Goal: Information Seeking & Learning: Learn about a topic

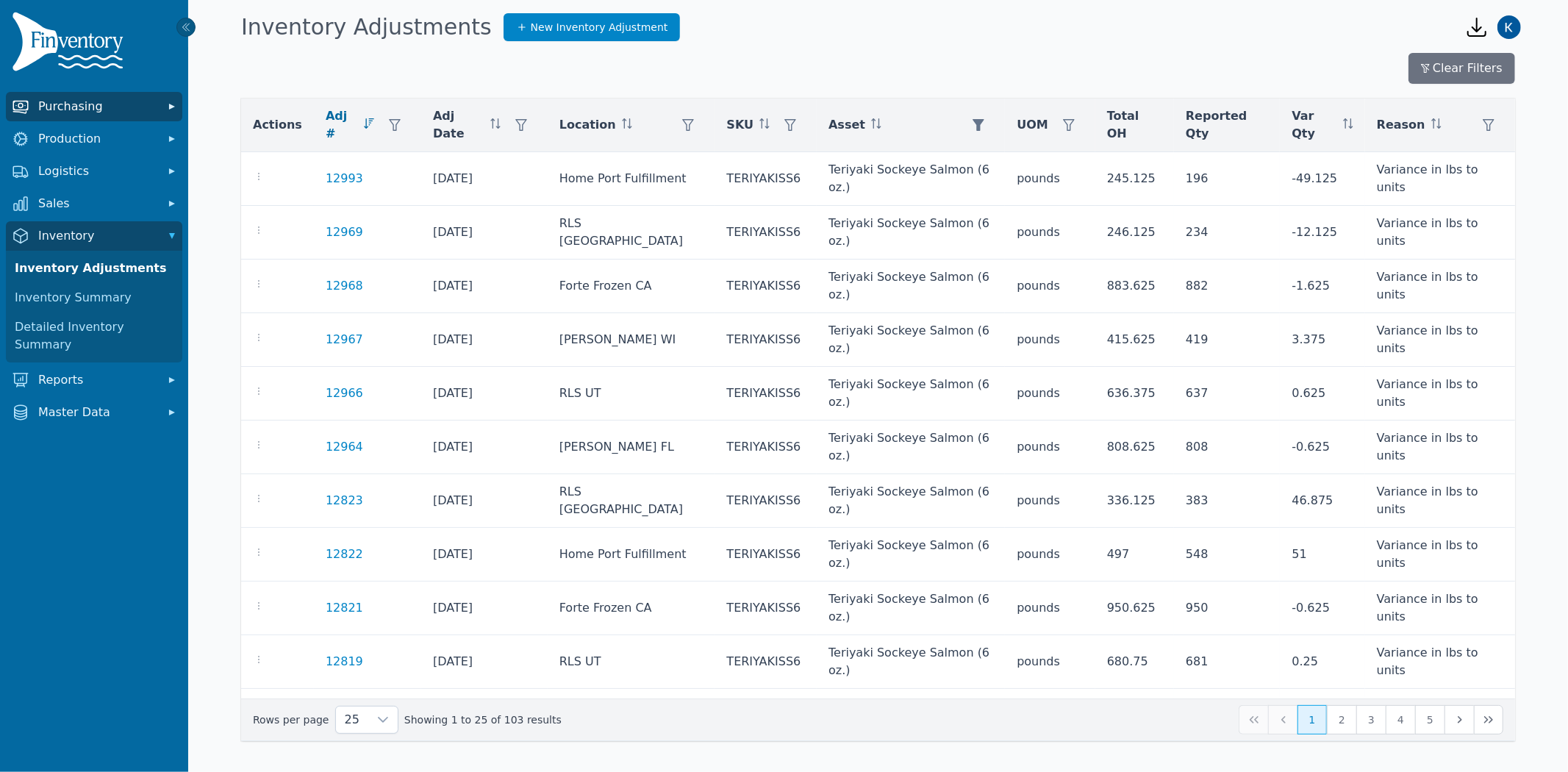
click at [97, 111] on span "Purchasing" at bounding box center [96, 107] width 118 height 18
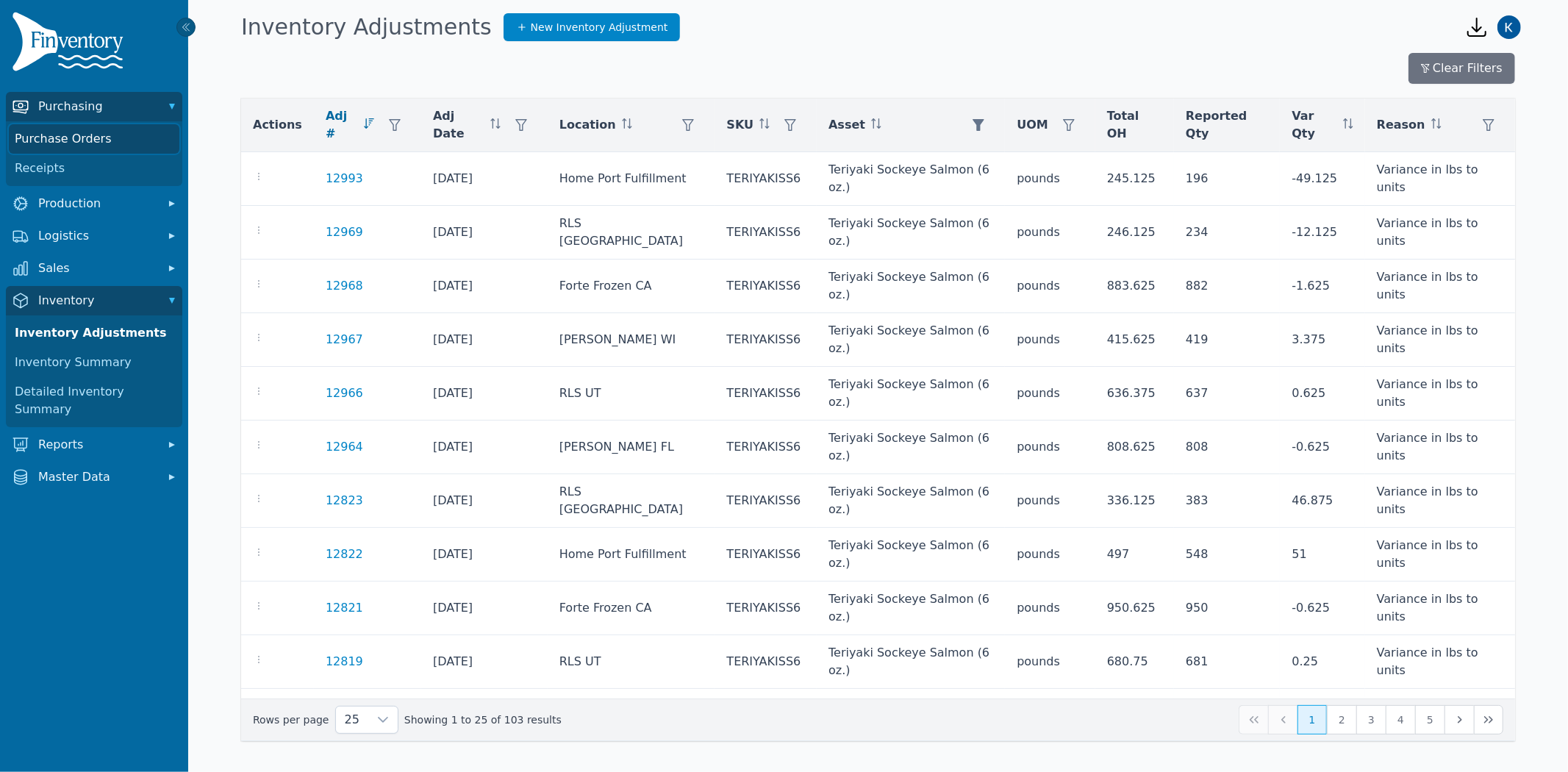
click at [53, 144] on link "Purchase Orders" at bounding box center [93, 139] width 170 height 29
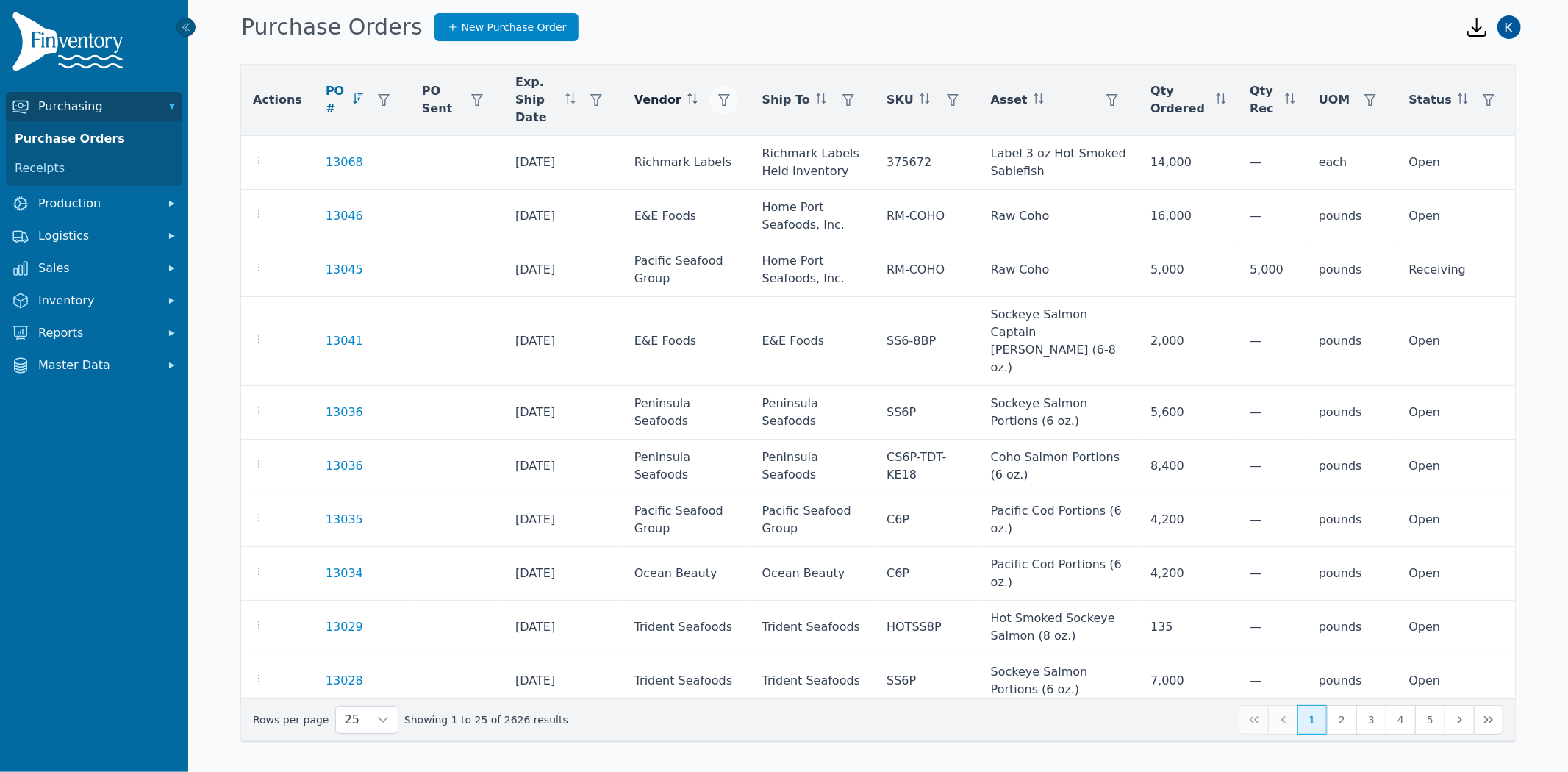
click at [718, 94] on icon "button" at bounding box center [724, 100] width 12 height 12
click at [742, 126] on div "Any" at bounding box center [774, 130] width 126 height 29
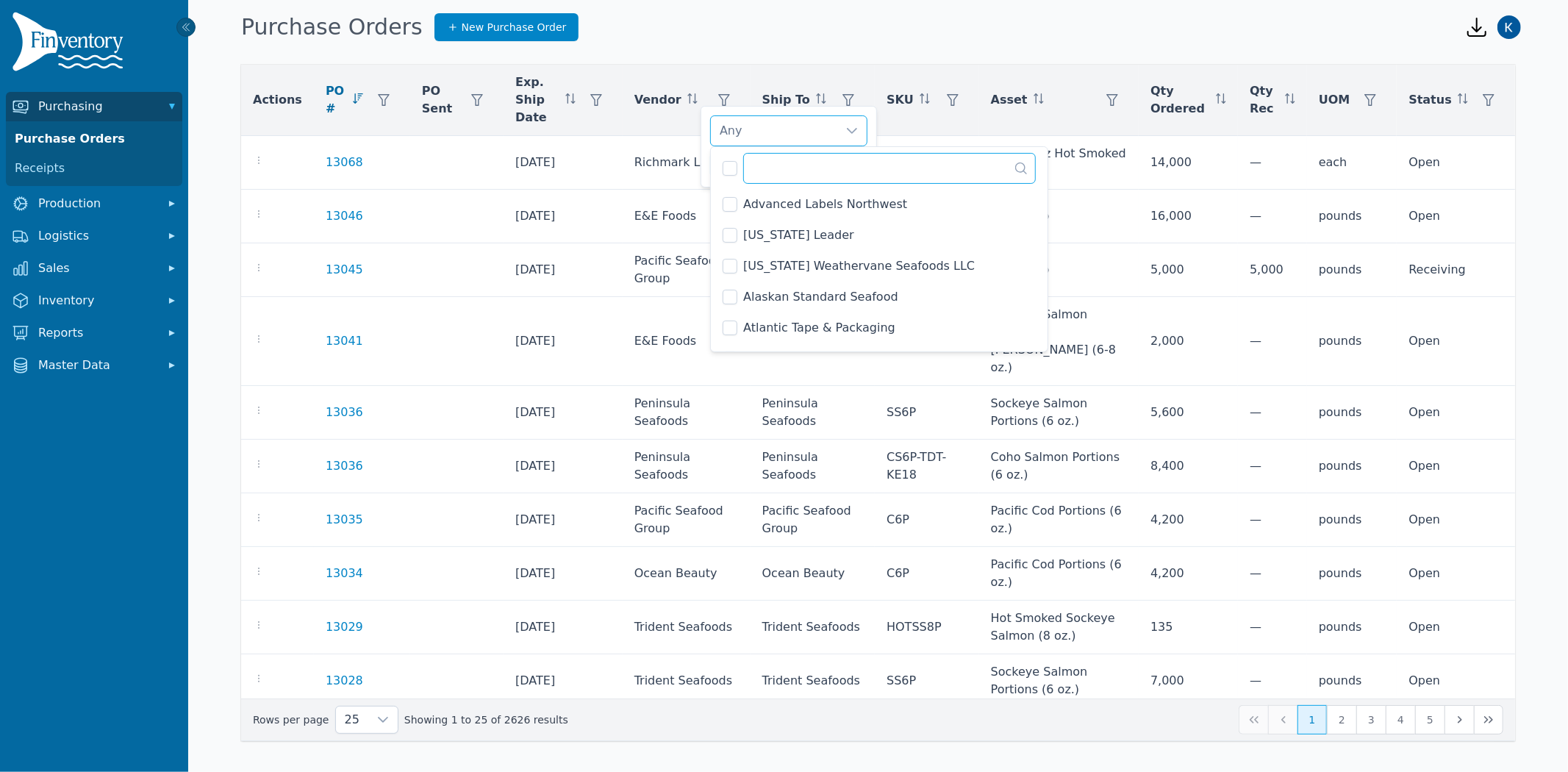
click at [772, 176] on input "text" at bounding box center [889, 168] width 293 height 31
type input "**"
click at [745, 261] on span "Co-Man of GA Foods" at bounding box center [802, 266] width 119 height 18
click at [839, 127] on div at bounding box center [852, 130] width 29 height 29
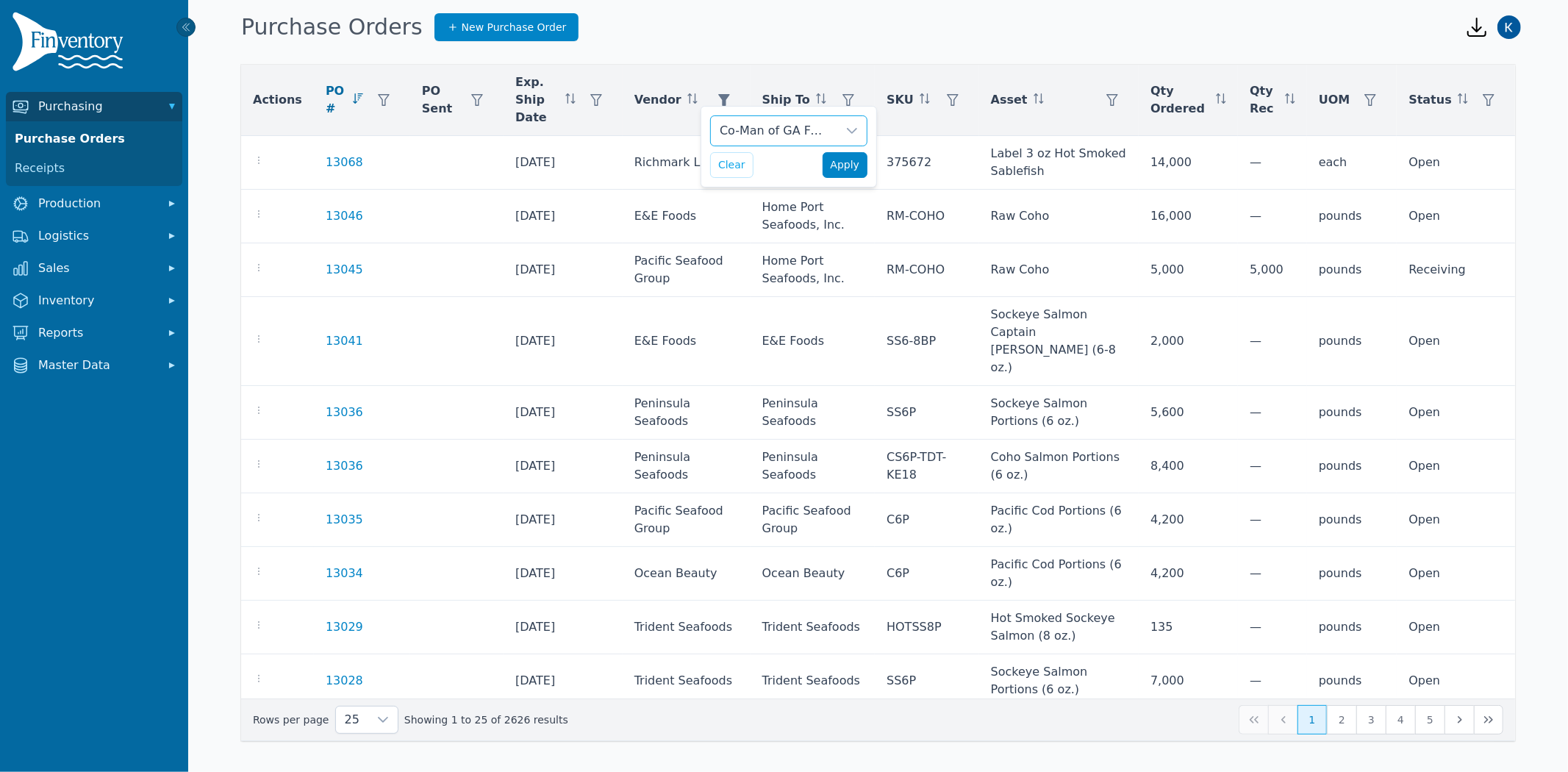
click at [832, 159] on span "Apply" at bounding box center [845, 165] width 29 height 16
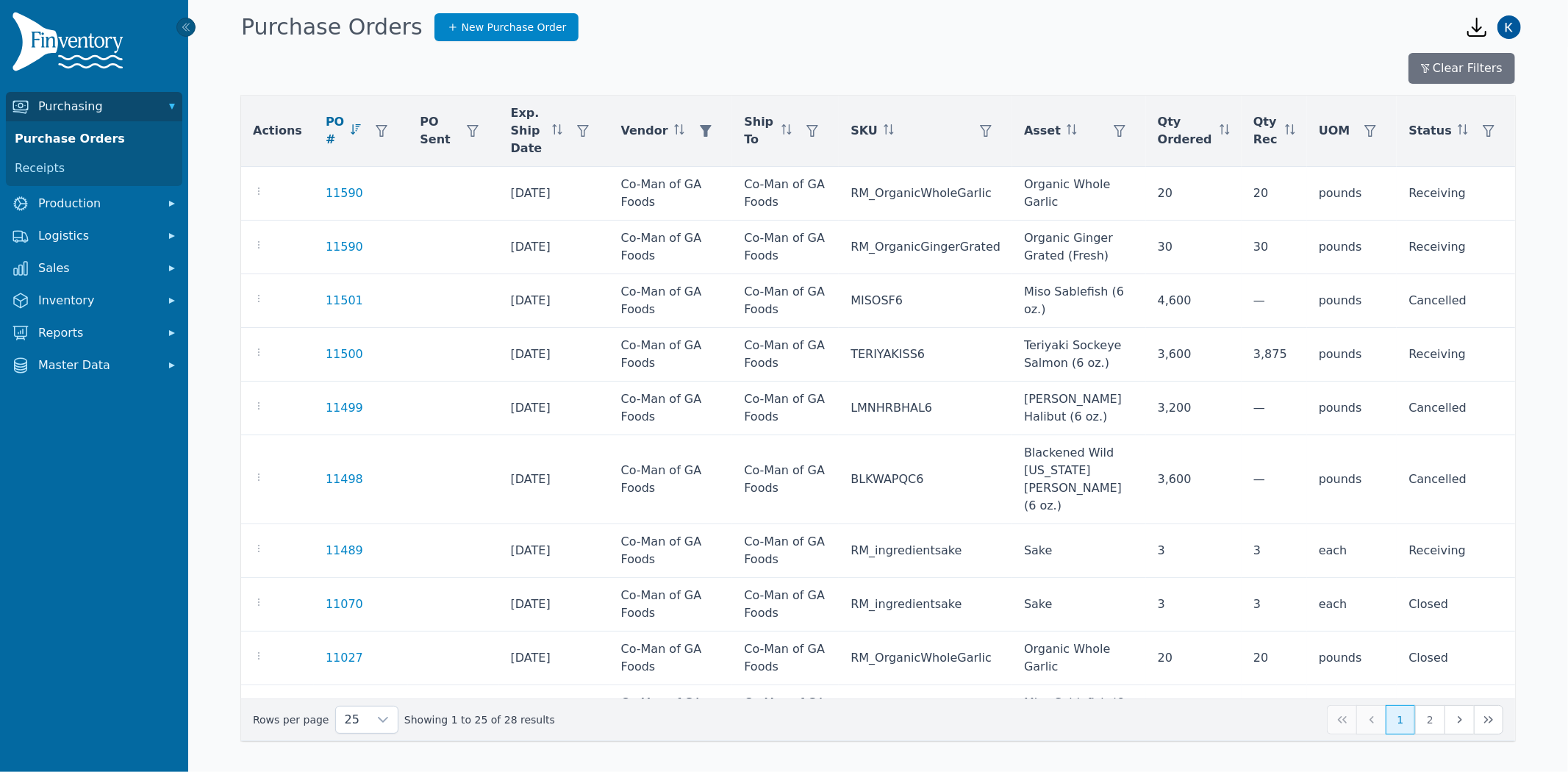
click at [72, 483] on nav "Purchasing Purchase Orders Receipts Production Logistics Sales Inventory Report…" at bounding box center [93, 432] width 188 height 681
click at [89, 293] on span "Inventory" at bounding box center [96, 300] width 118 height 18
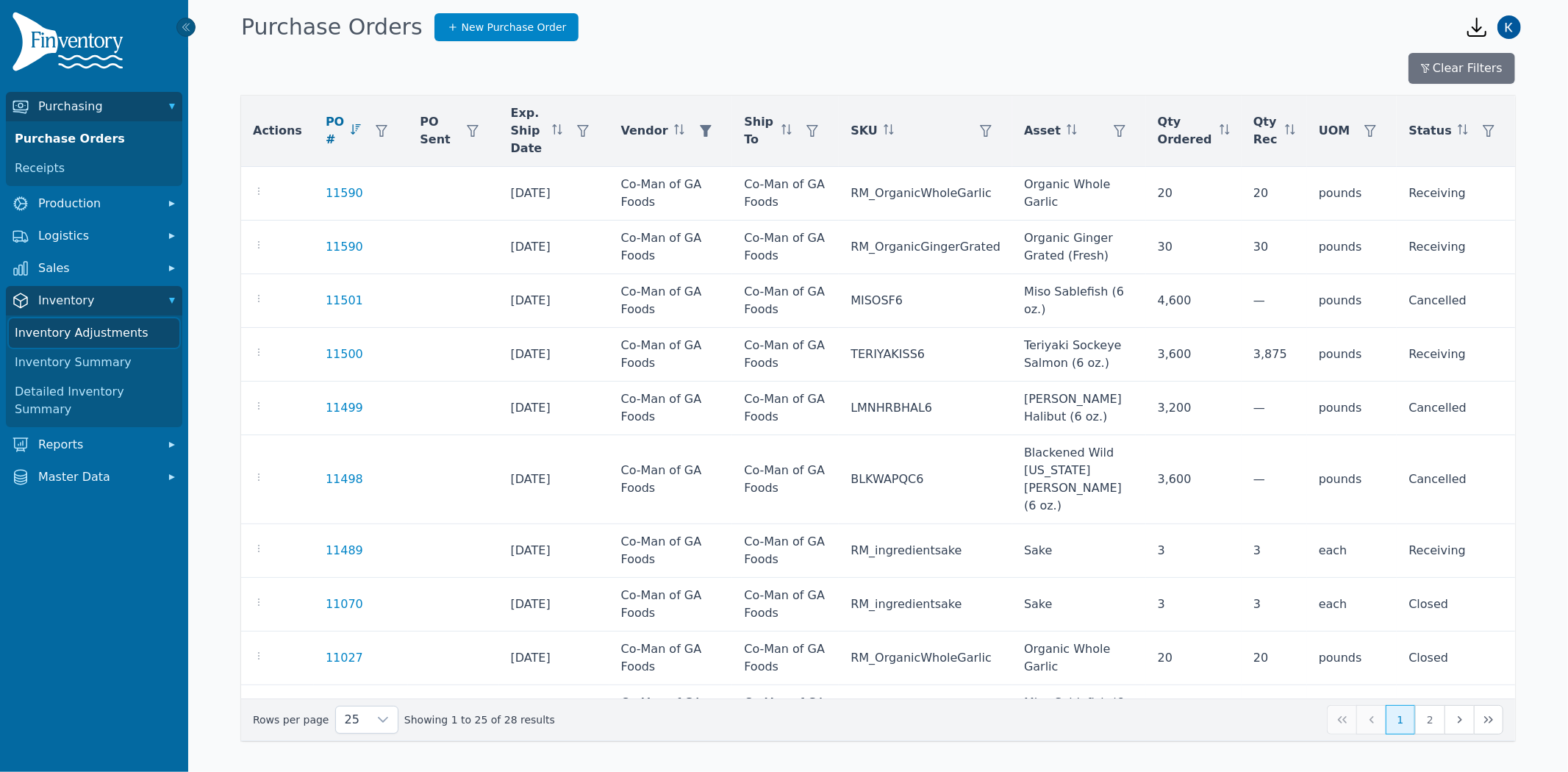
click at [89, 329] on link "Inventory Adjustments" at bounding box center [93, 333] width 170 height 29
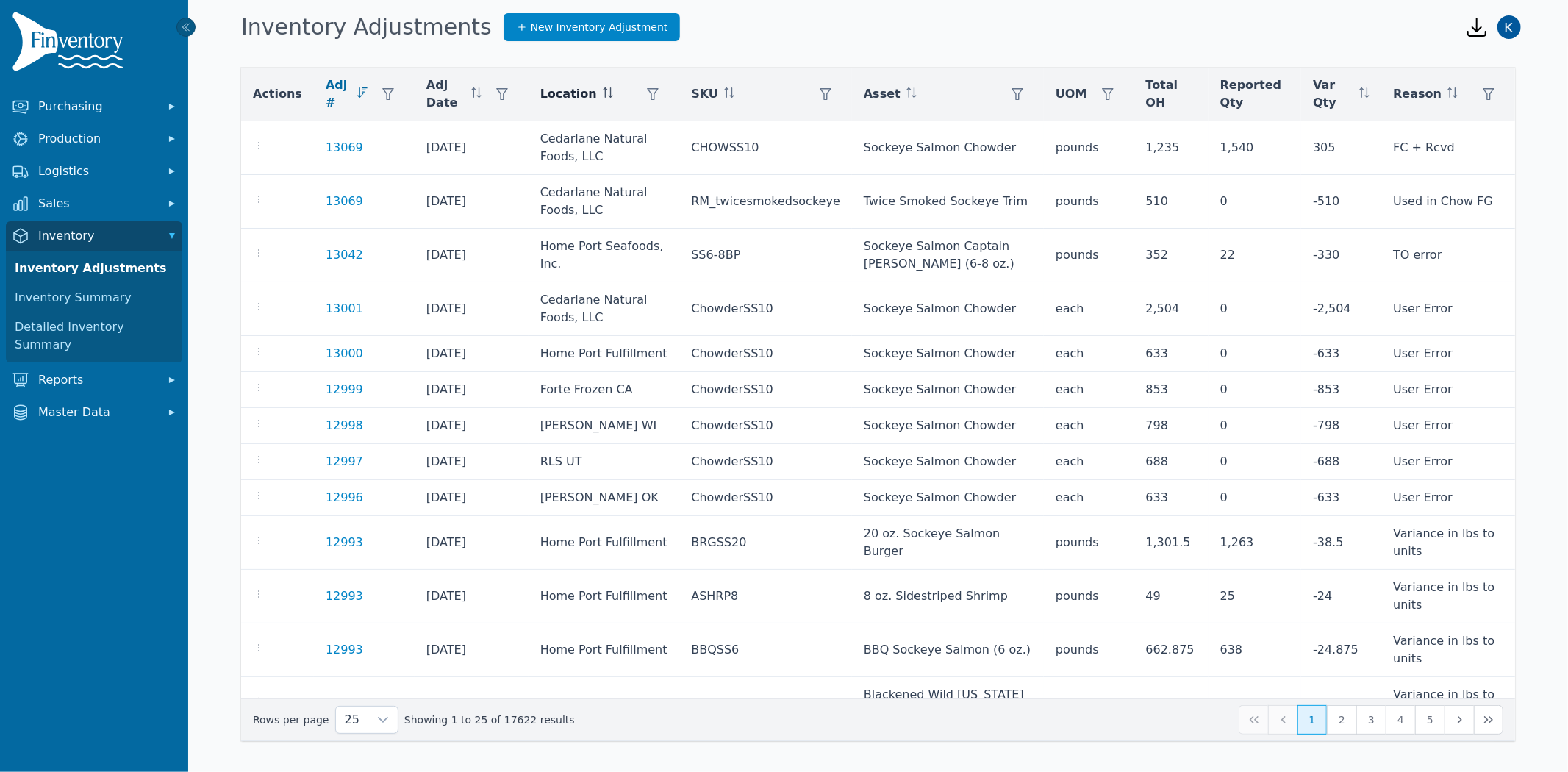
click at [603, 88] on icon at bounding box center [608, 92] width 11 height 11
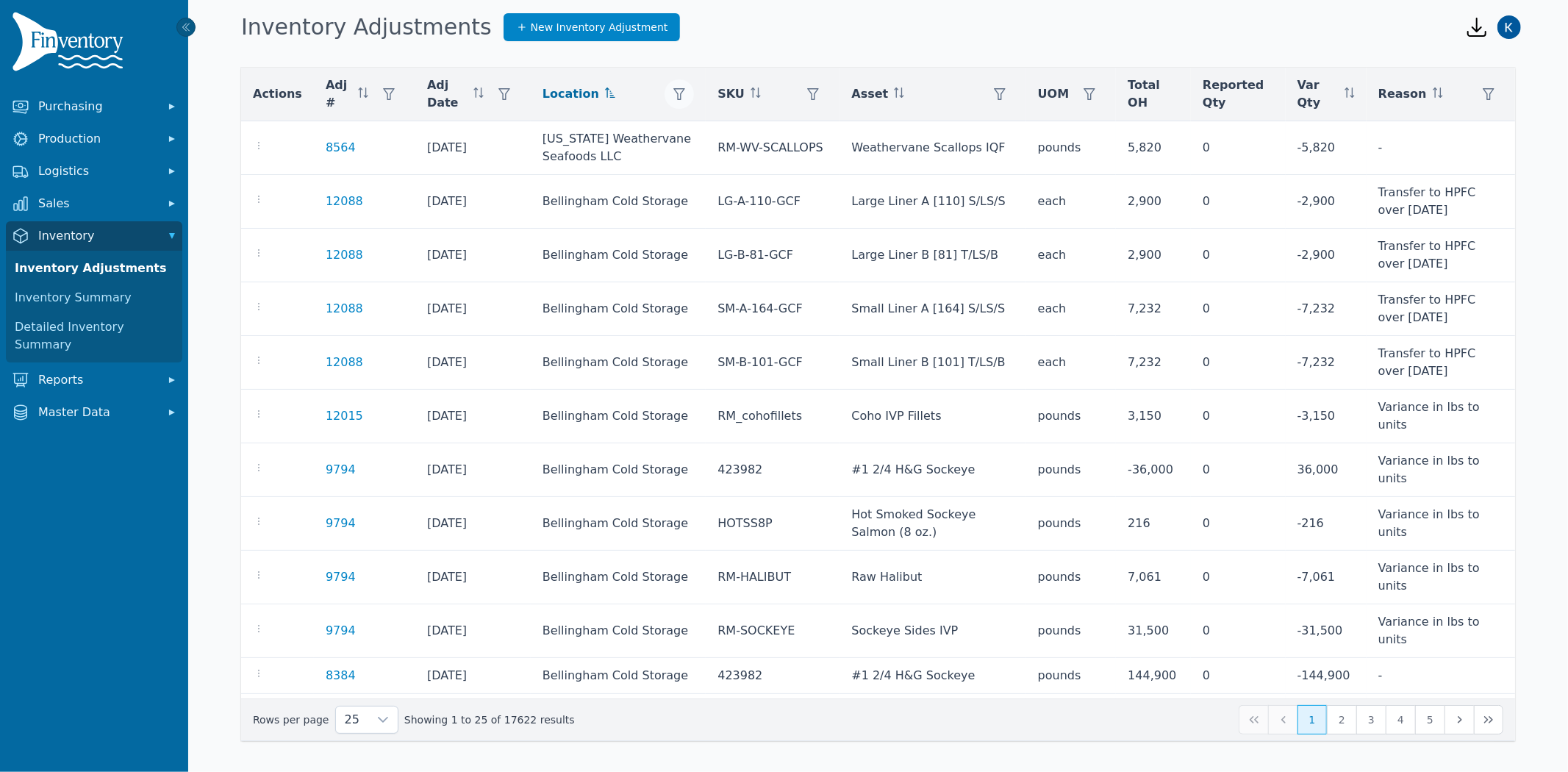
click at [664, 94] on button "button" at bounding box center [679, 94] width 29 height 29
click at [690, 130] on div "Any" at bounding box center [732, 133] width 126 height 29
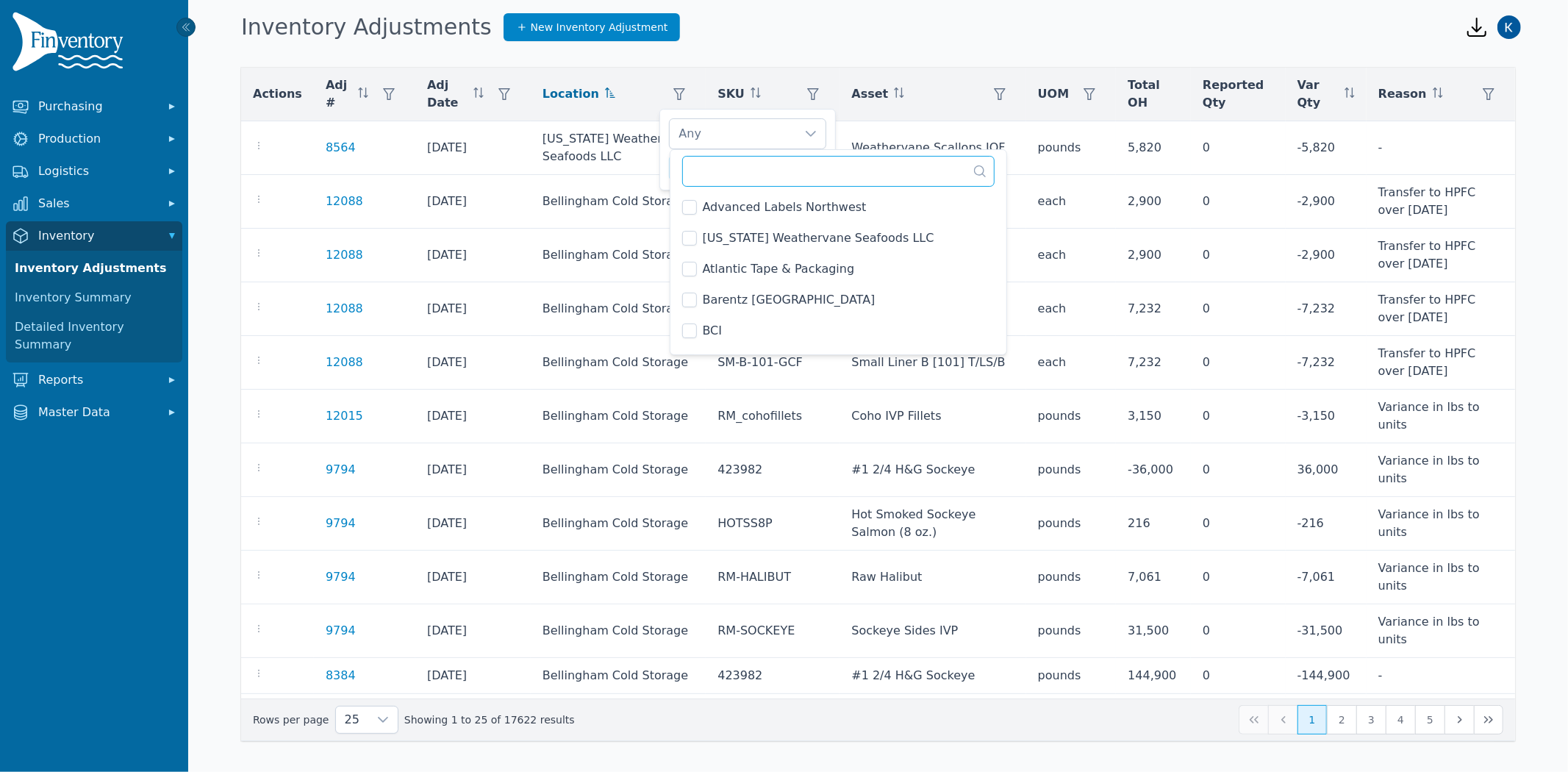
click at [718, 181] on input "text" at bounding box center [838, 171] width 313 height 31
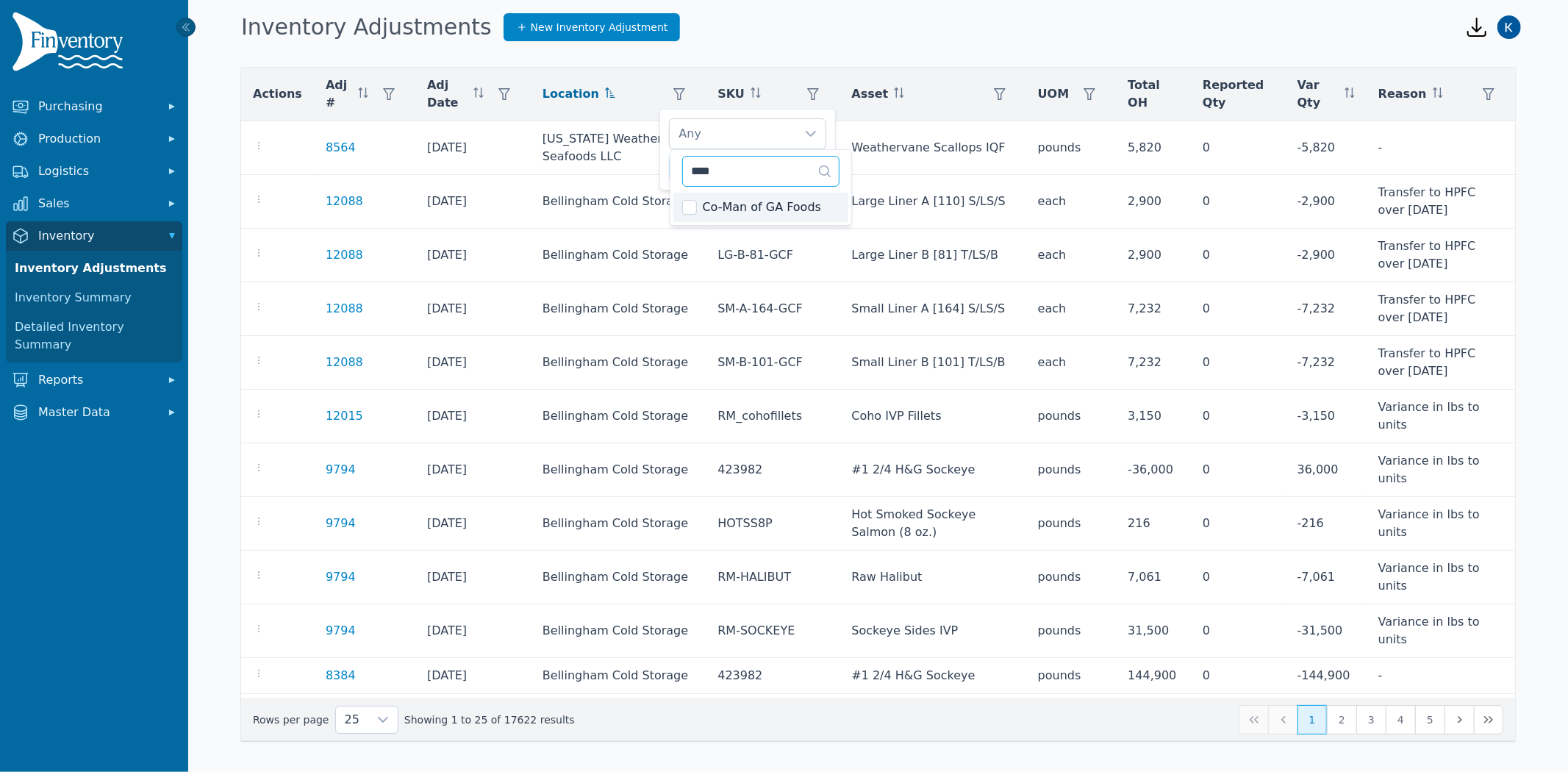
type input "****"
click at [728, 215] on span "Co-Man of GA Foods" at bounding box center [762, 207] width 119 height 18
click at [781, 136] on div "Co-Man of GA Foods" at bounding box center [732, 133] width 126 height 29
click at [810, 172] on span "Apply" at bounding box center [804, 168] width 29 height 16
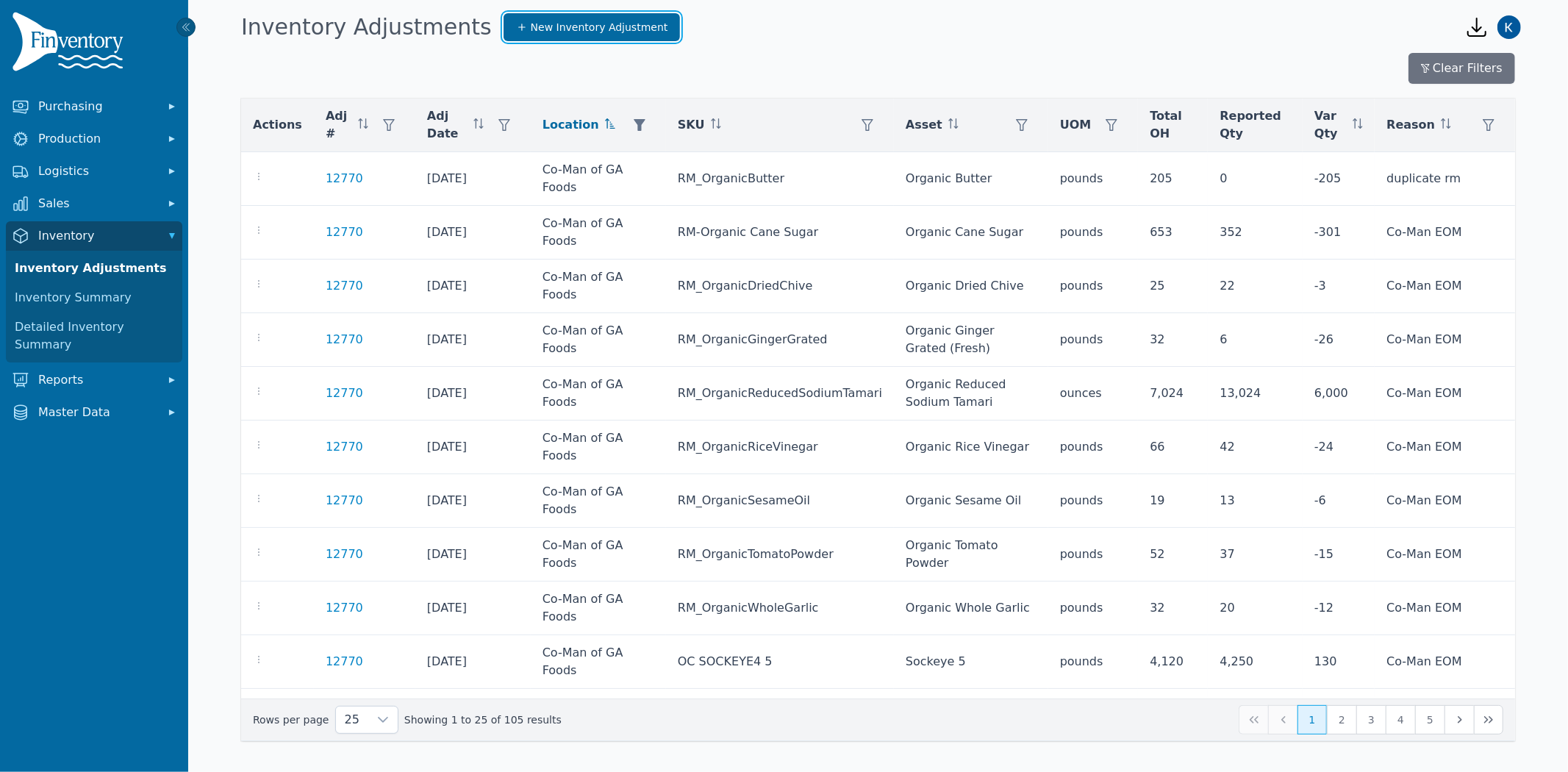
click at [534, 30] on span "New Inventory Adjustment" at bounding box center [599, 26] width 137 height 15
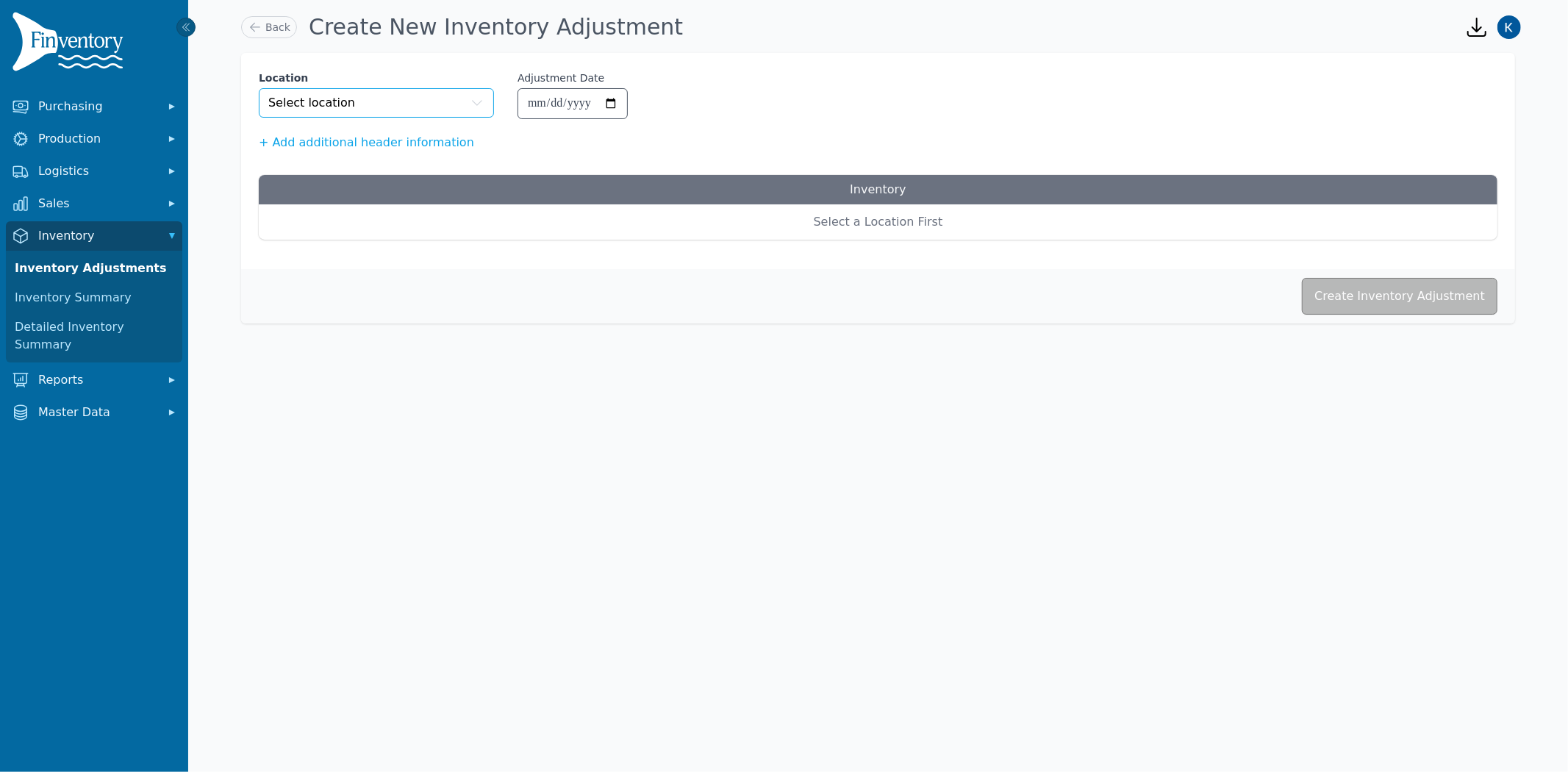
click at [392, 98] on button "Select location" at bounding box center [376, 103] width 235 height 29
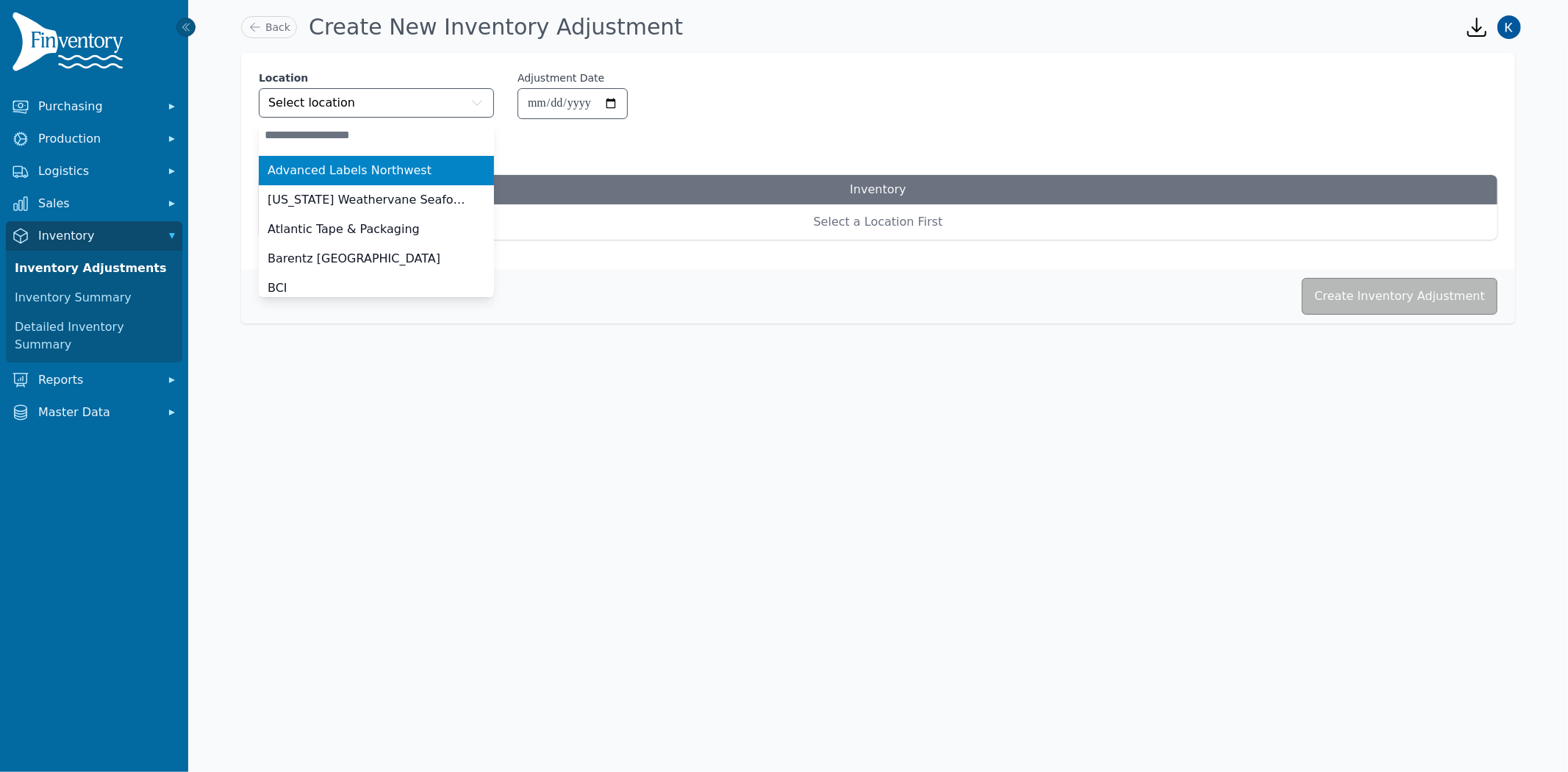
drag, startPoint x: 356, startPoint y: 148, endPoint x: 353, endPoint y: 136, distance: 12.4
click at [355, 142] on input "search" at bounding box center [376, 135] width 235 height 29
click at [351, 133] on input "search" at bounding box center [376, 135] width 235 height 29
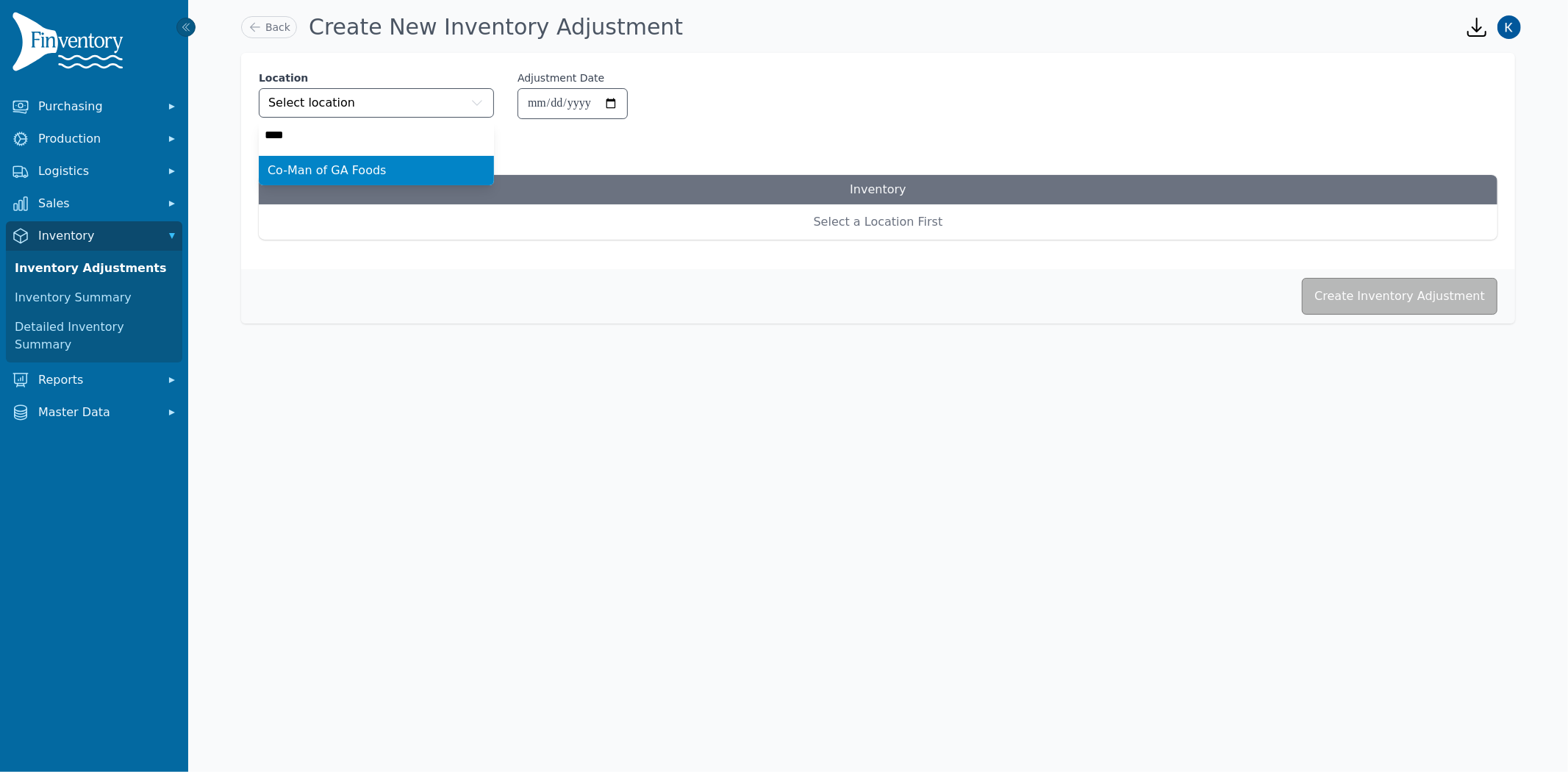
type input "*****"
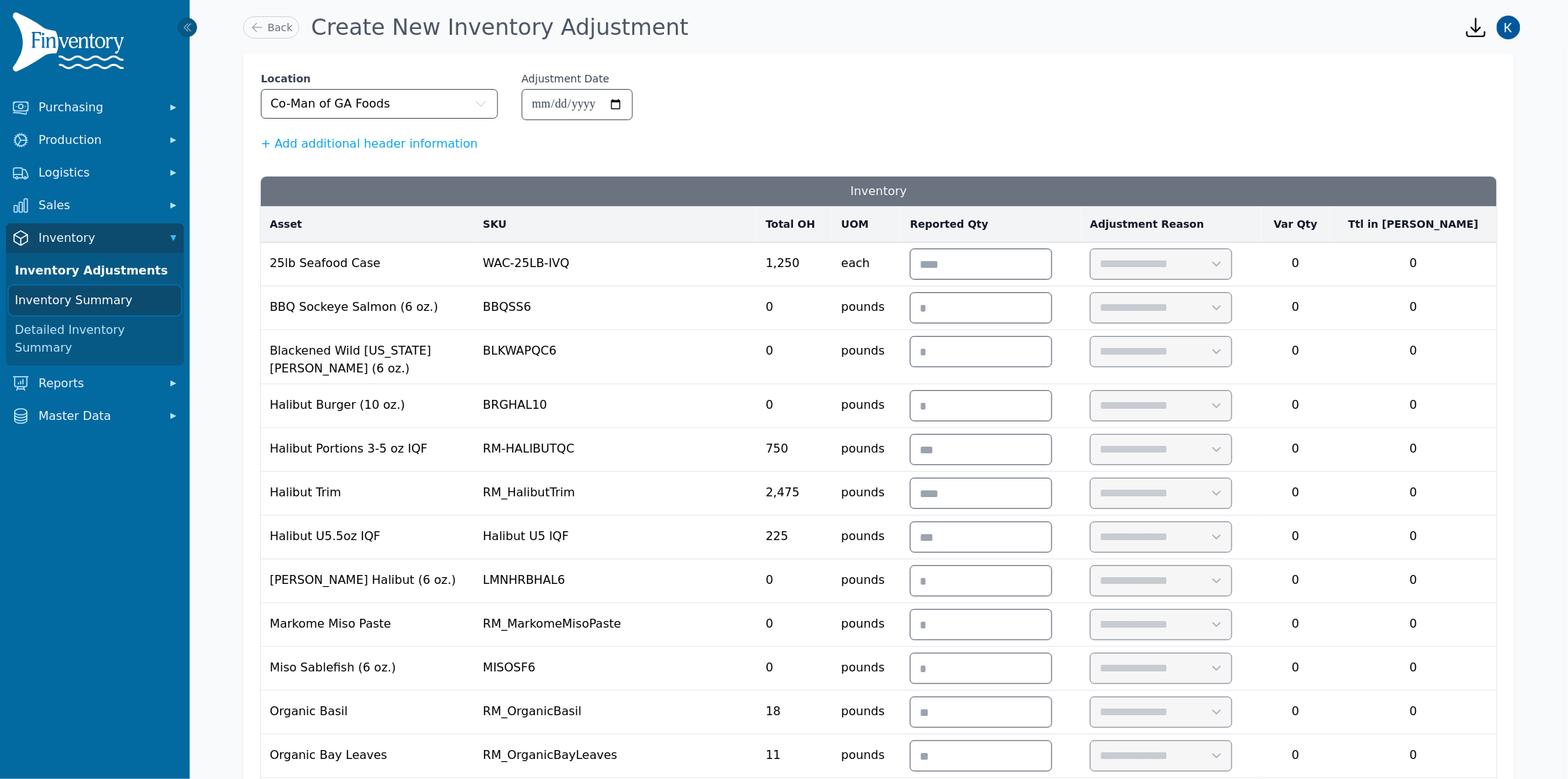
click at [92, 308] on link "Inventory Summary" at bounding box center [94, 300] width 172 height 29
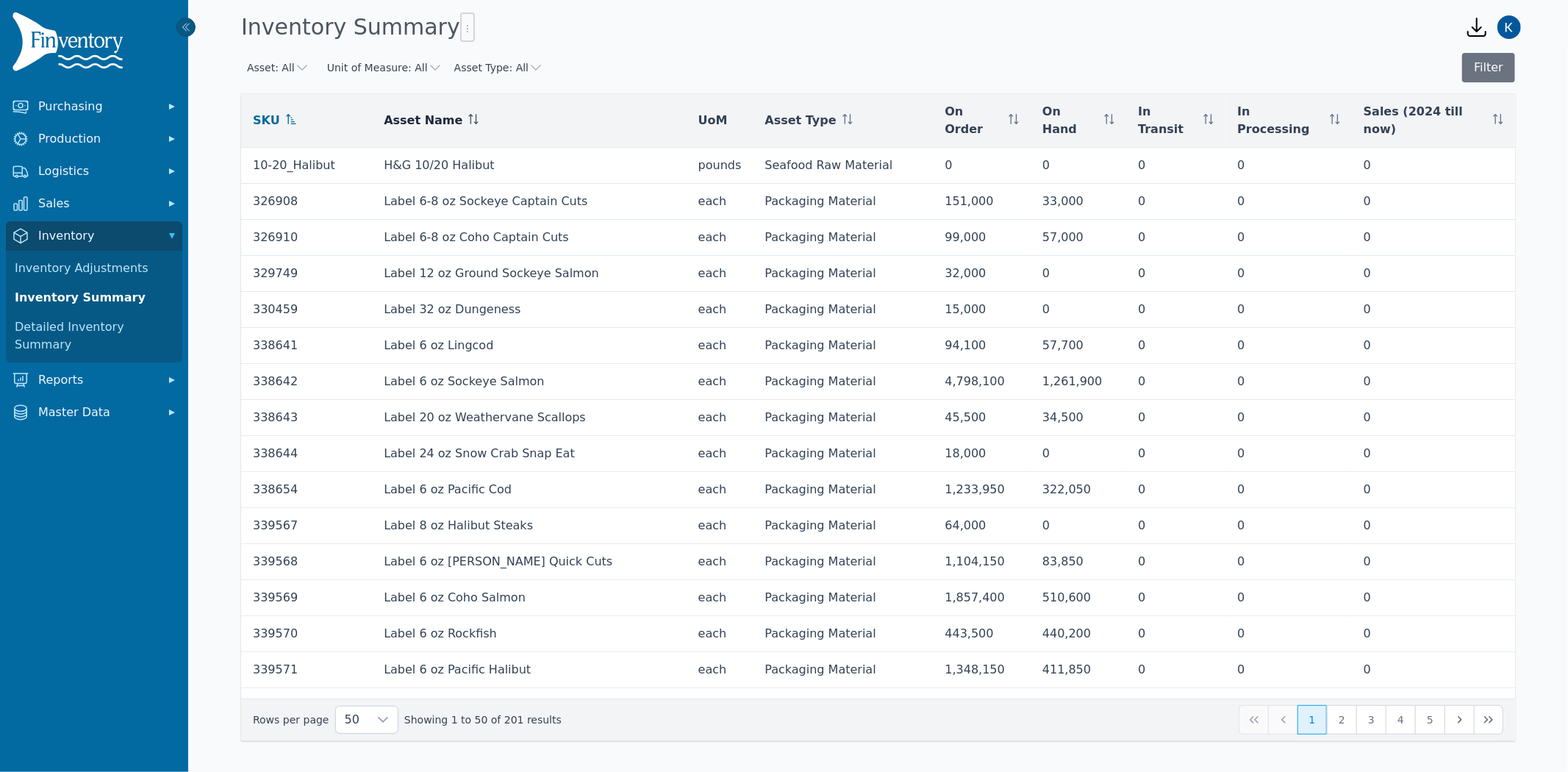
click at [476, 114] on icon at bounding box center [476, 119] width 1 height 11
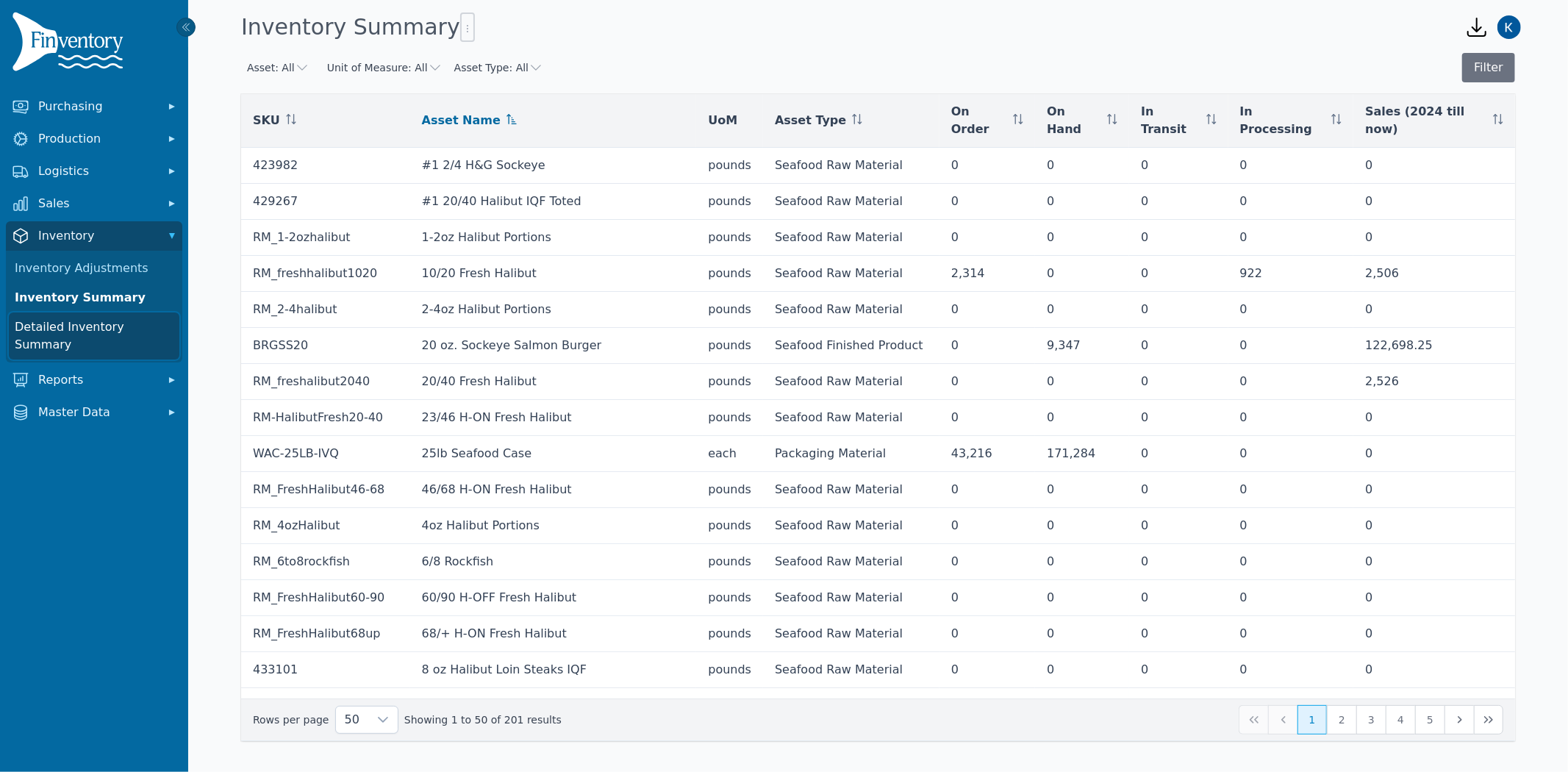
click at [69, 334] on link "Detailed Inventory Summary" at bounding box center [93, 335] width 170 height 47
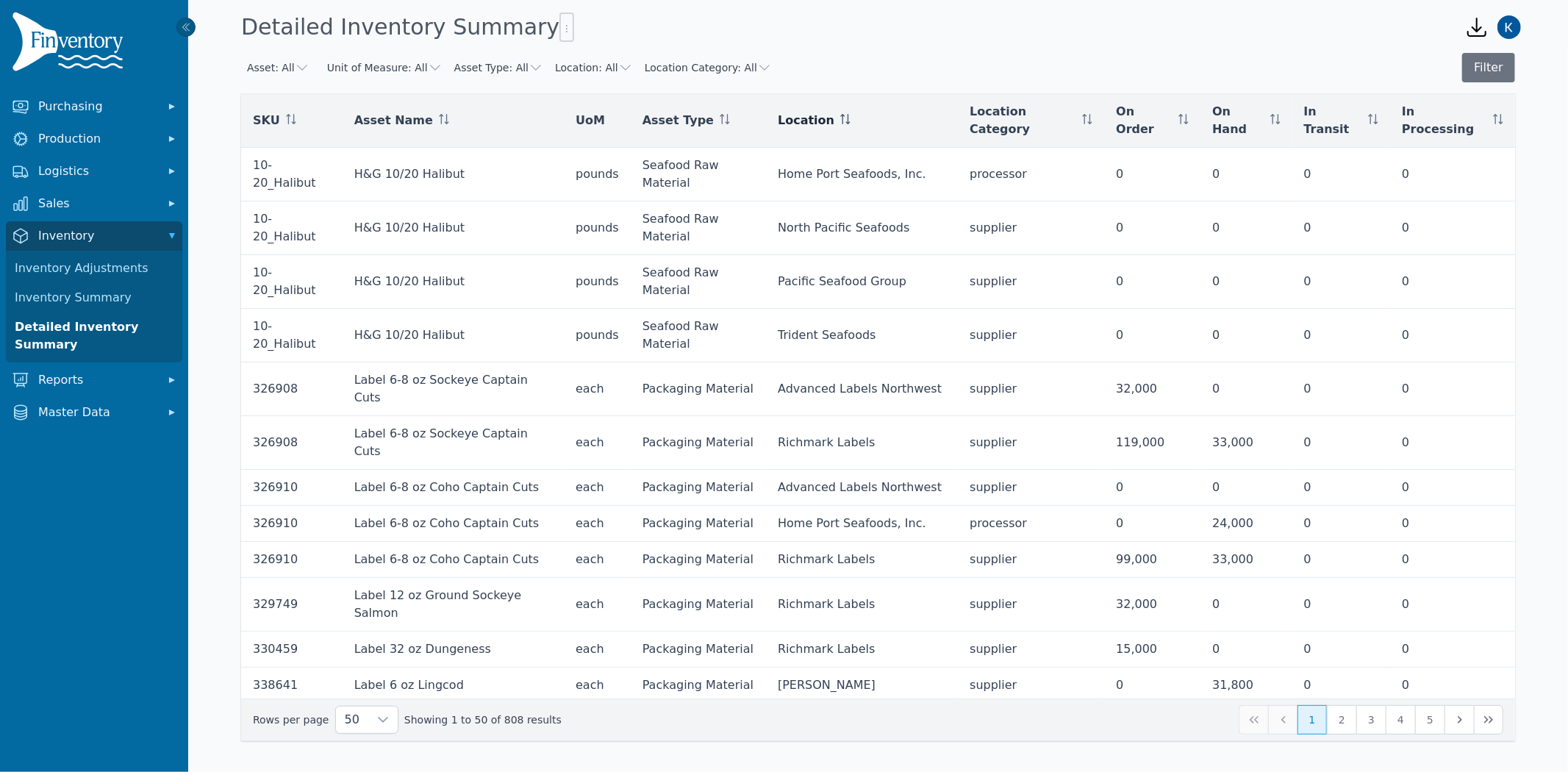
click at [842, 114] on icon at bounding box center [842, 119] width 1 height 11
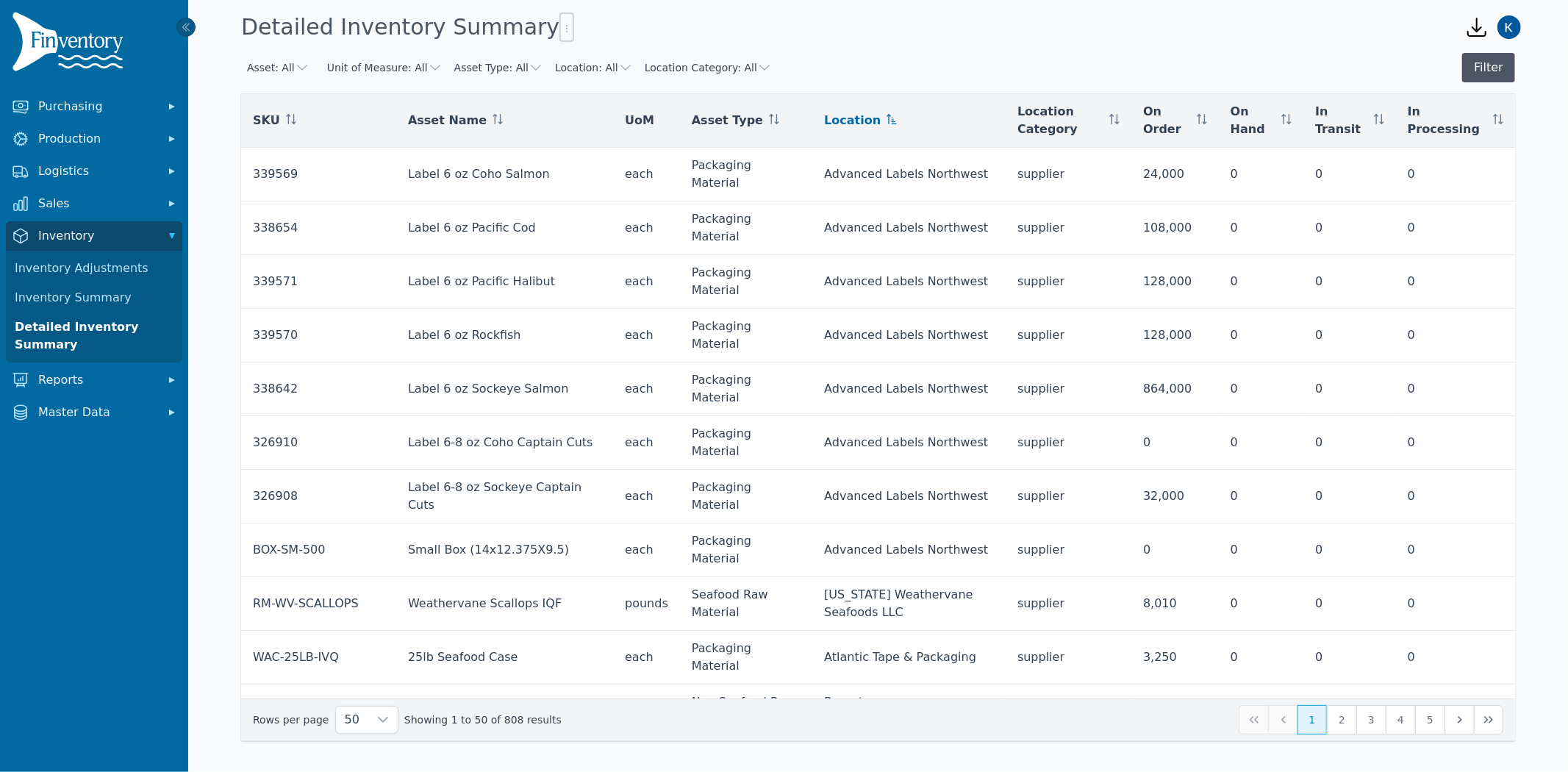
click at [1494, 71] on button "Filter" at bounding box center [1488, 67] width 53 height 29
click at [619, 66] on icon "button" at bounding box center [625, 67] width 15 height 15
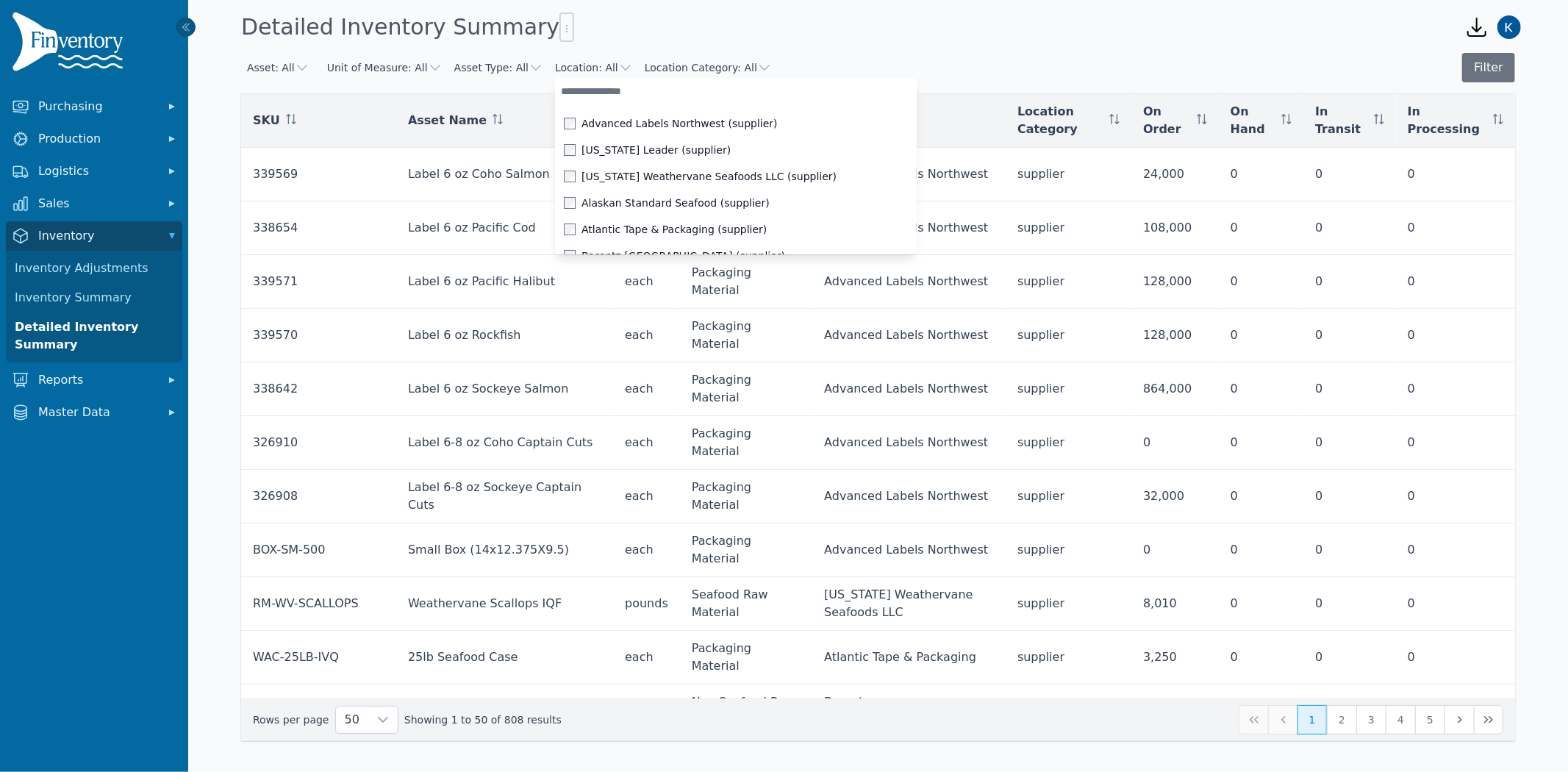
click at [600, 97] on input "text" at bounding box center [735, 90] width 361 height 26
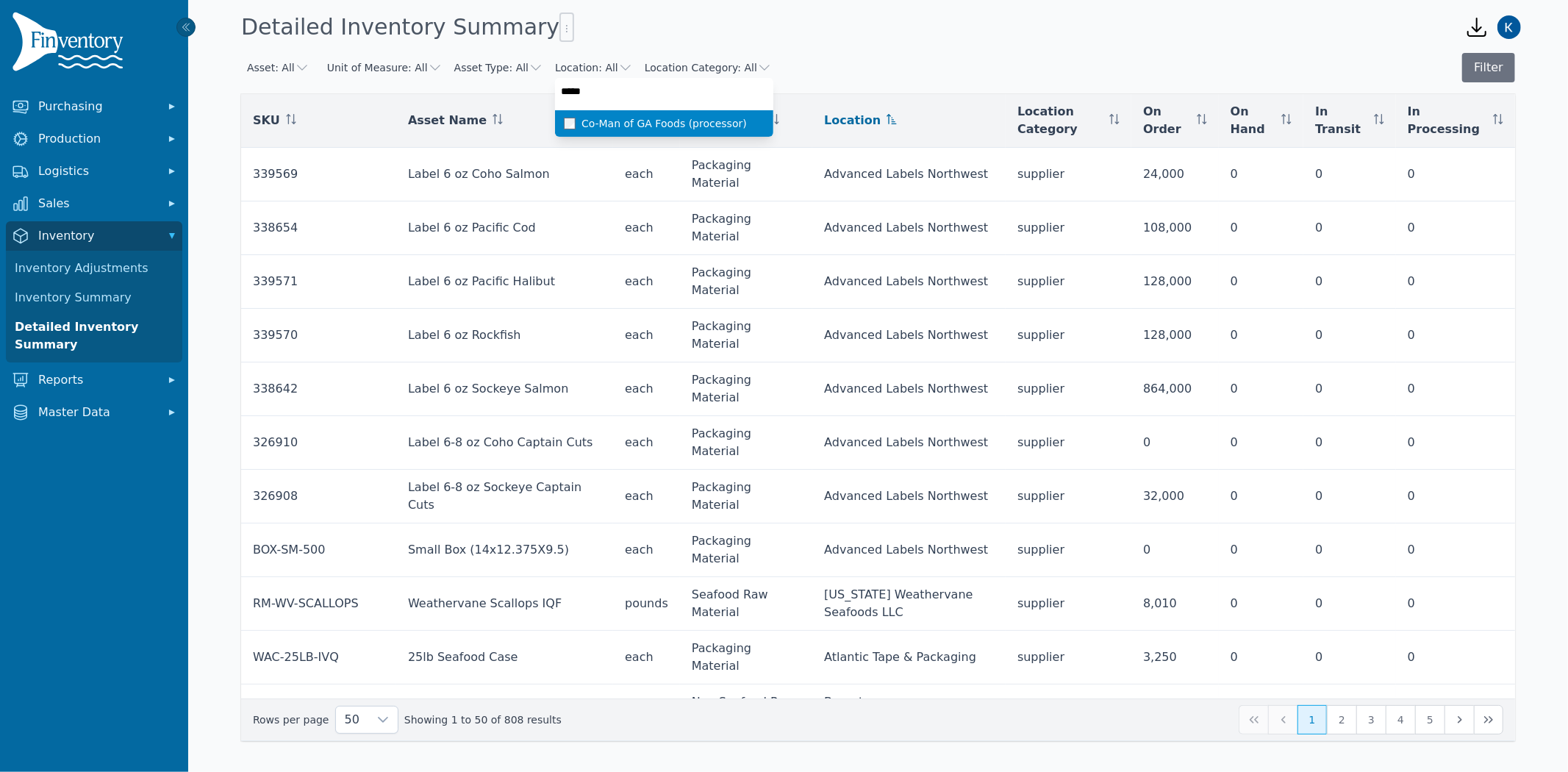
type input "******"
click at [564, 128] on span at bounding box center [573, 123] width 18 height 12
click at [1482, 76] on button "Filter" at bounding box center [1488, 67] width 53 height 29
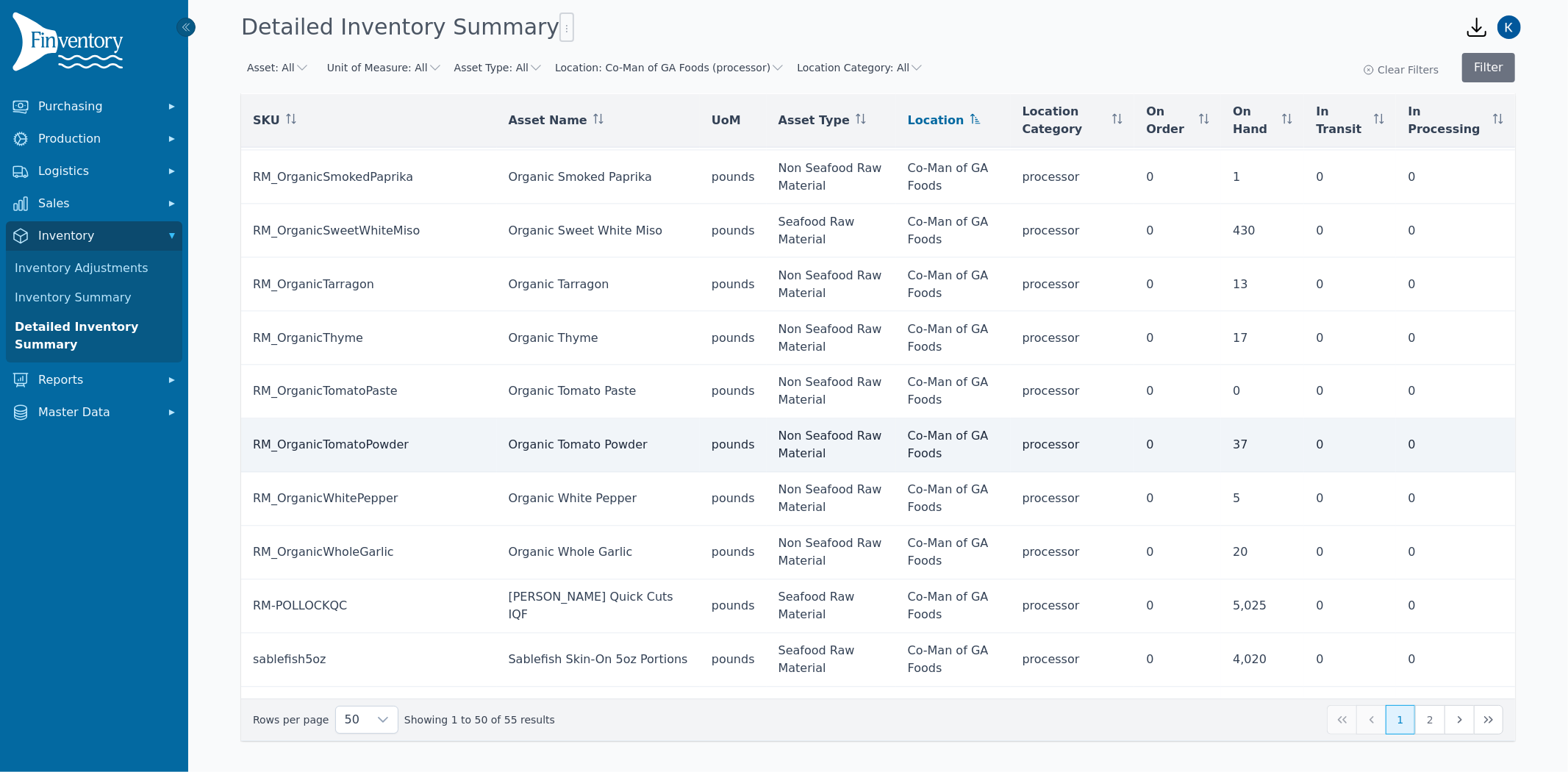
scroll to position [2135, 0]
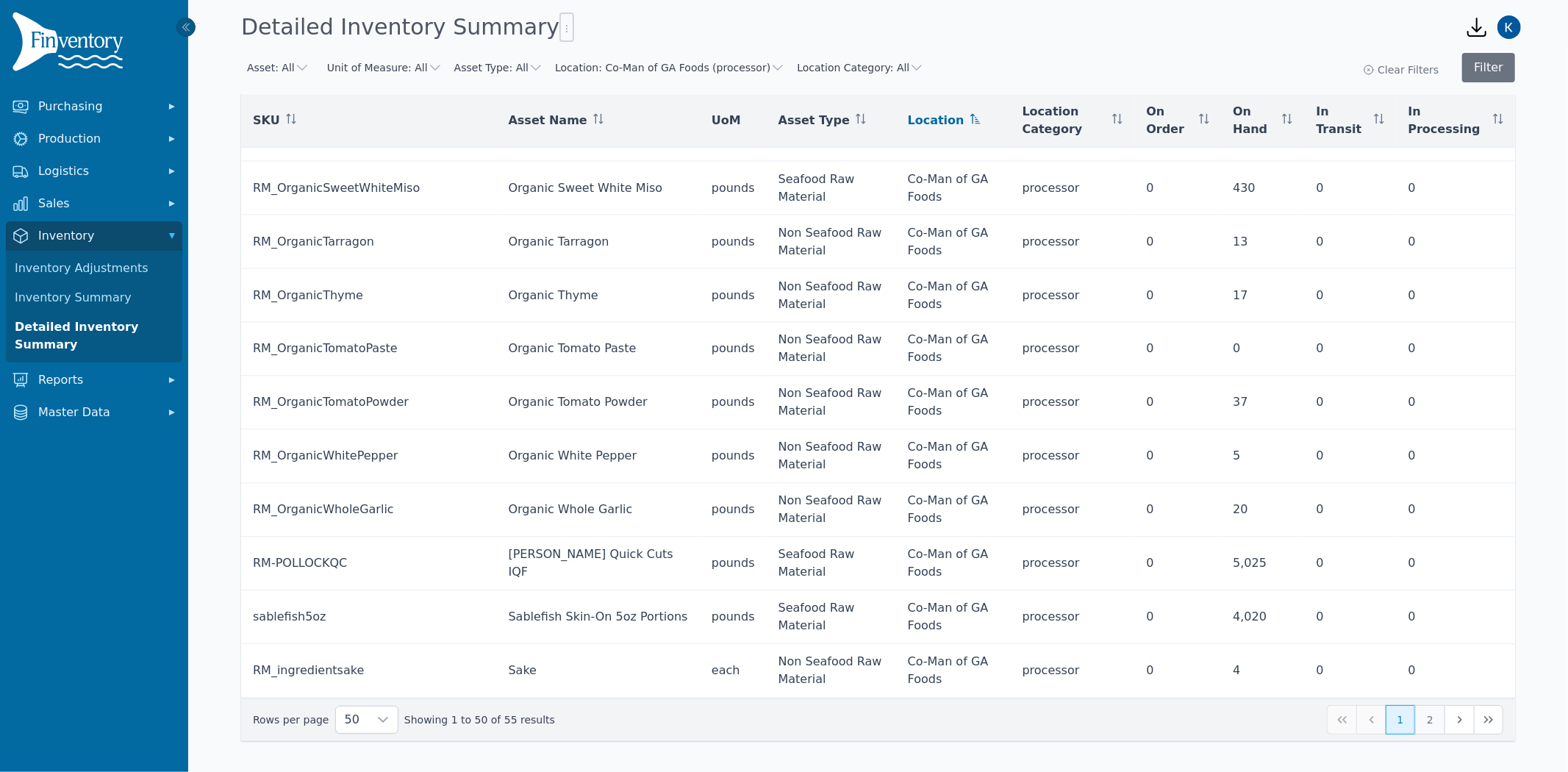
click at [1427, 722] on button "2" at bounding box center [1430, 719] width 29 height 29
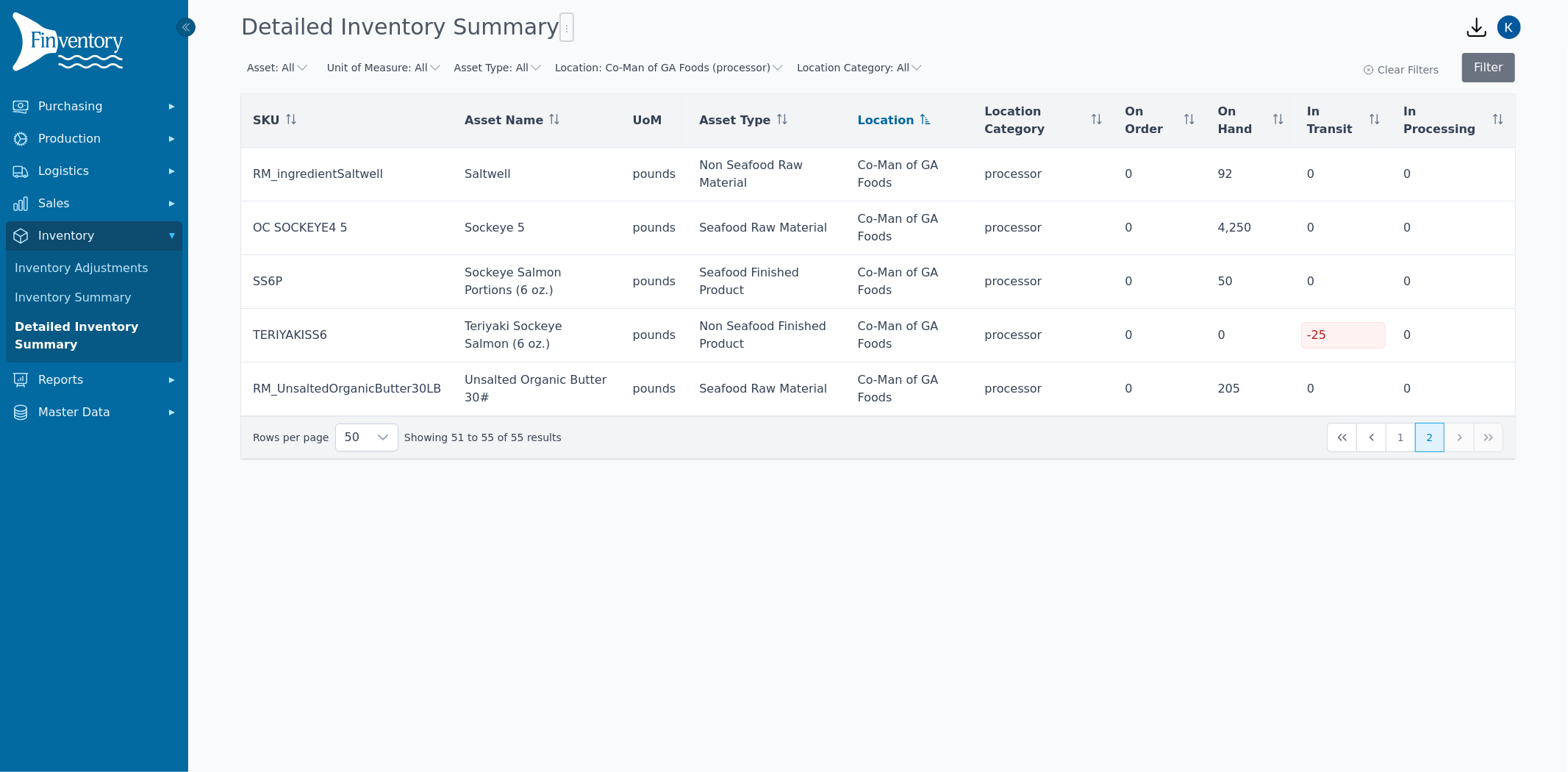
click at [519, 469] on body "Purchasing Production Logistics Sales Inventory Inventory Adjustments Inventory…" at bounding box center [784, 386] width 1568 height 772
click at [666, 468] on body "Purchasing Production Logistics Sales Inventory Inventory Adjustments Inventory…" at bounding box center [784, 386] width 1568 height 772
click at [1402, 423] on button "1" at bounding box center [1401, 438] width 29 height 29
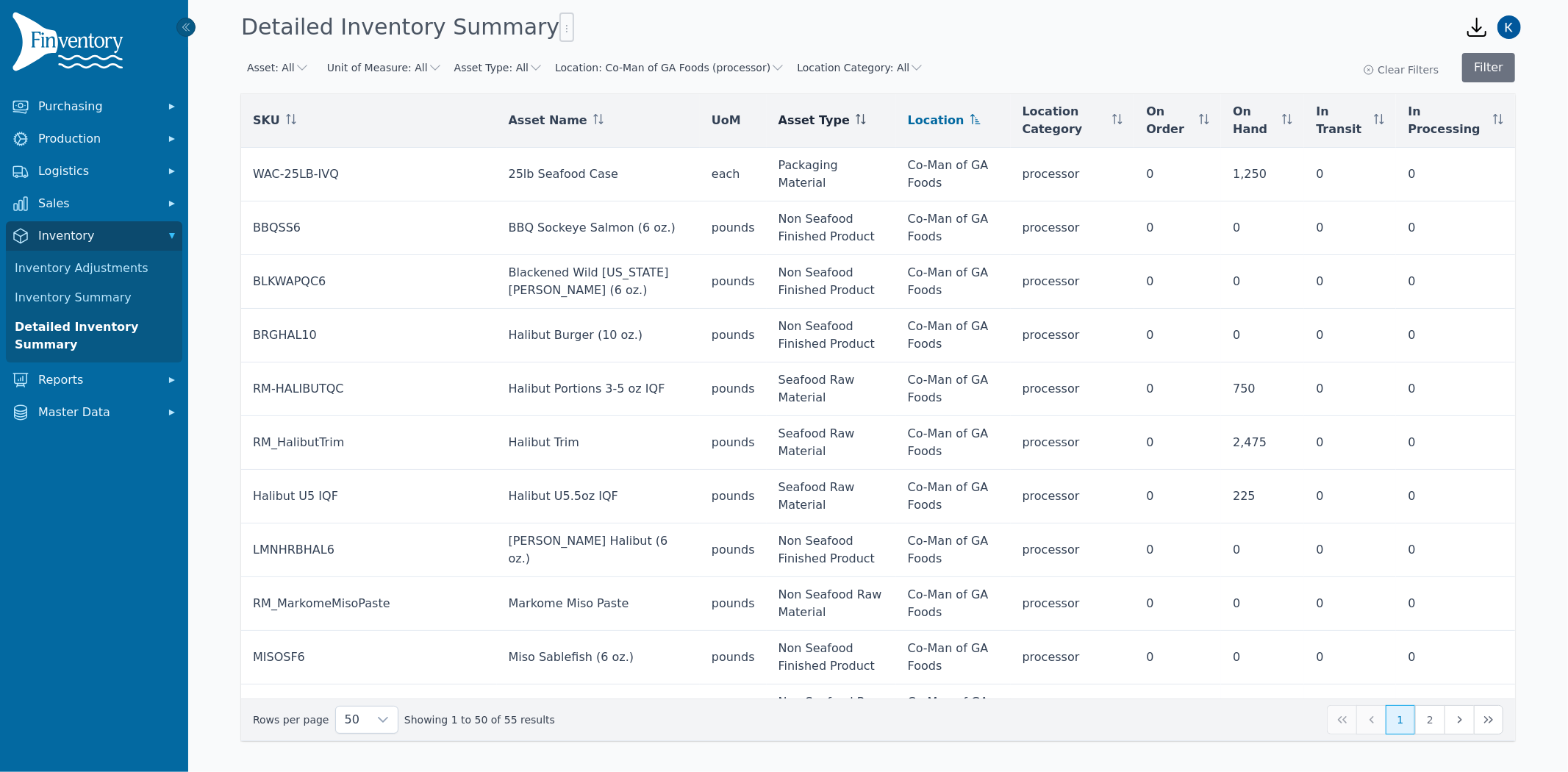
click at [856, 120] on icon at bounding box center [861, 119] width 11 height 11
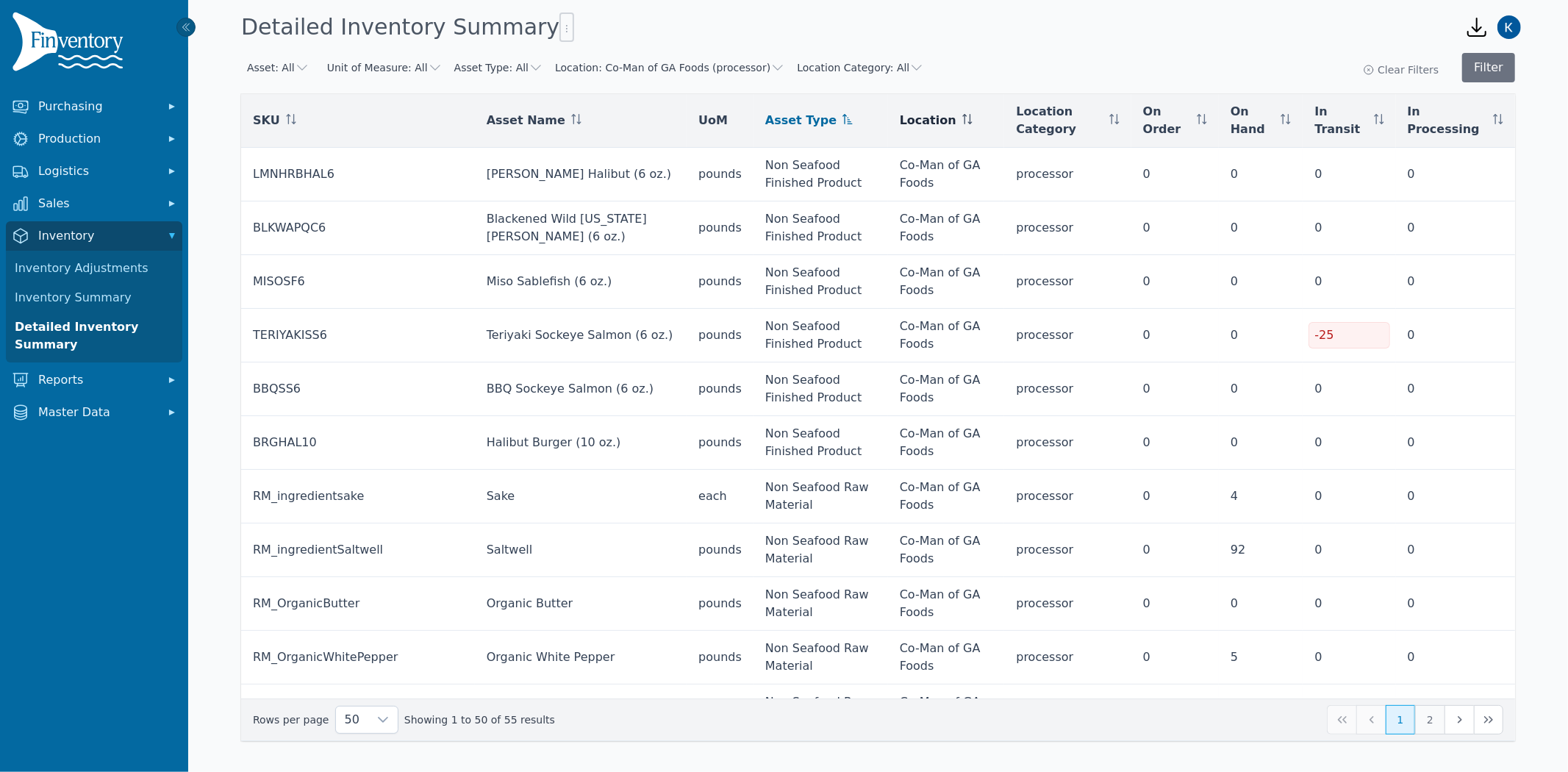
click at [1420, 714] on button "2" at bounding box center [1430, 719] width 29 height 29
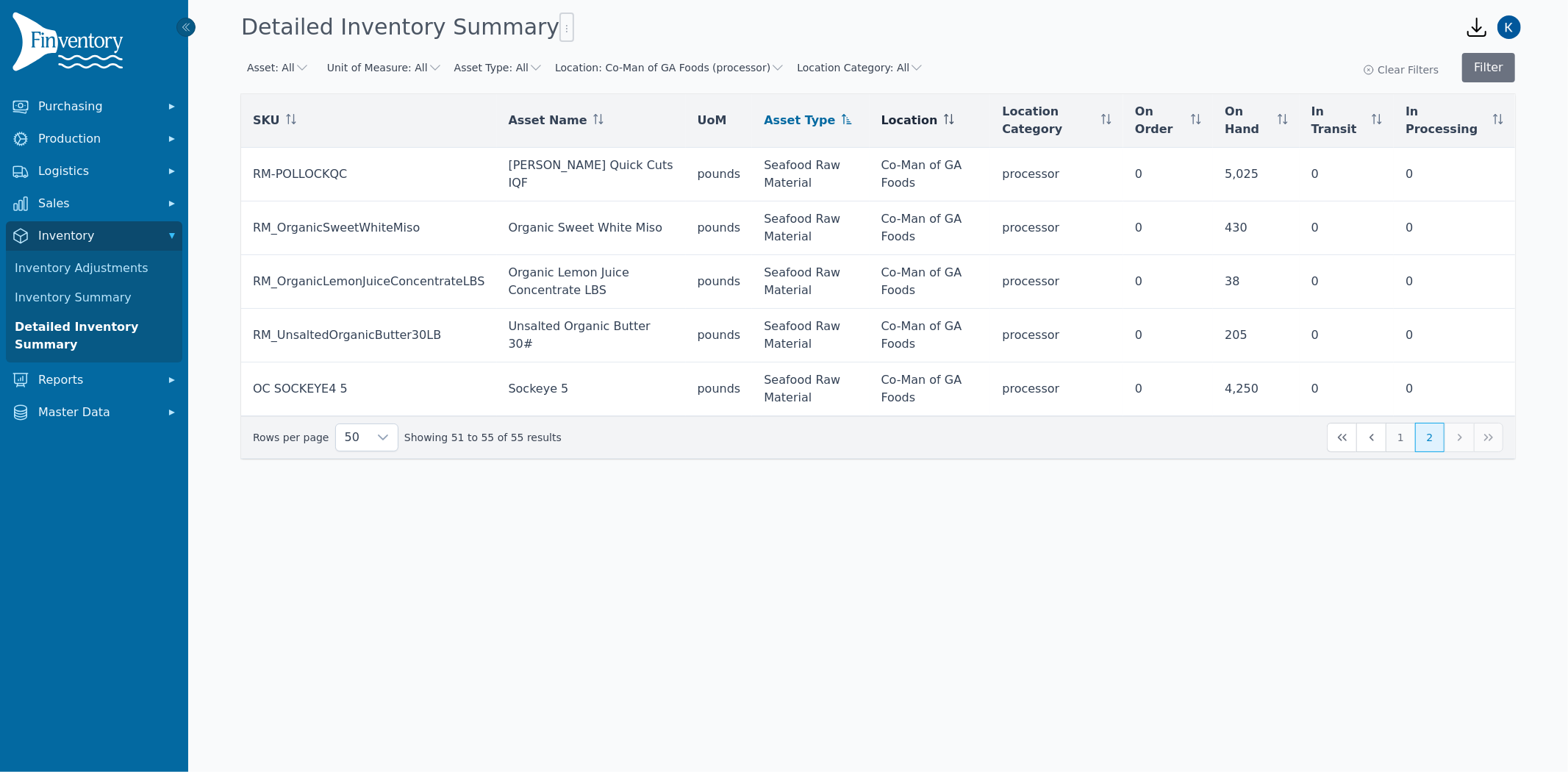
click at [1397, 440] on button "1" at bounding box center [1401, 438] width 29 height 29
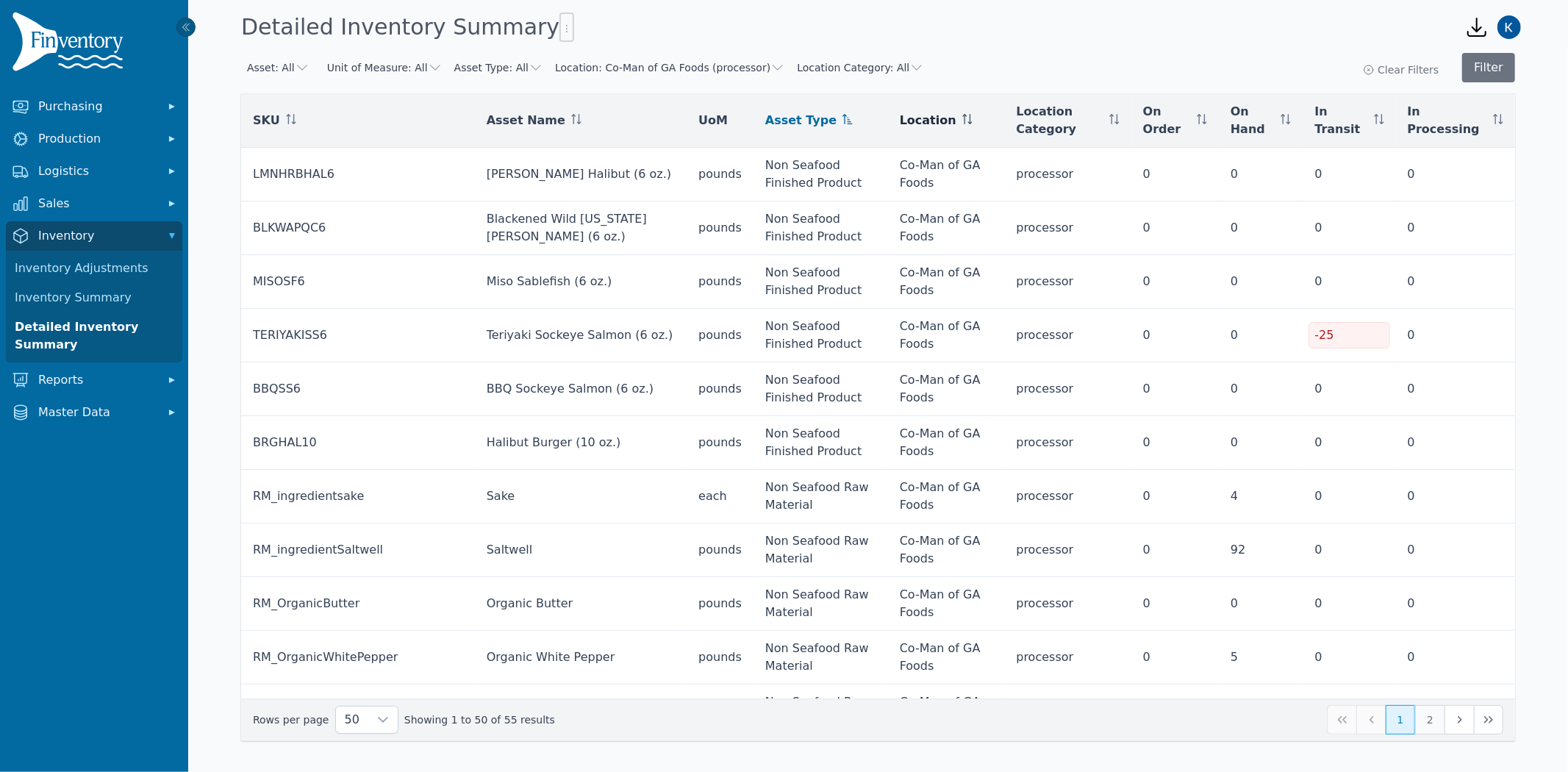
click at [1420, 722] on button "2" at bounding box center [1430, 719] width 29 height 29
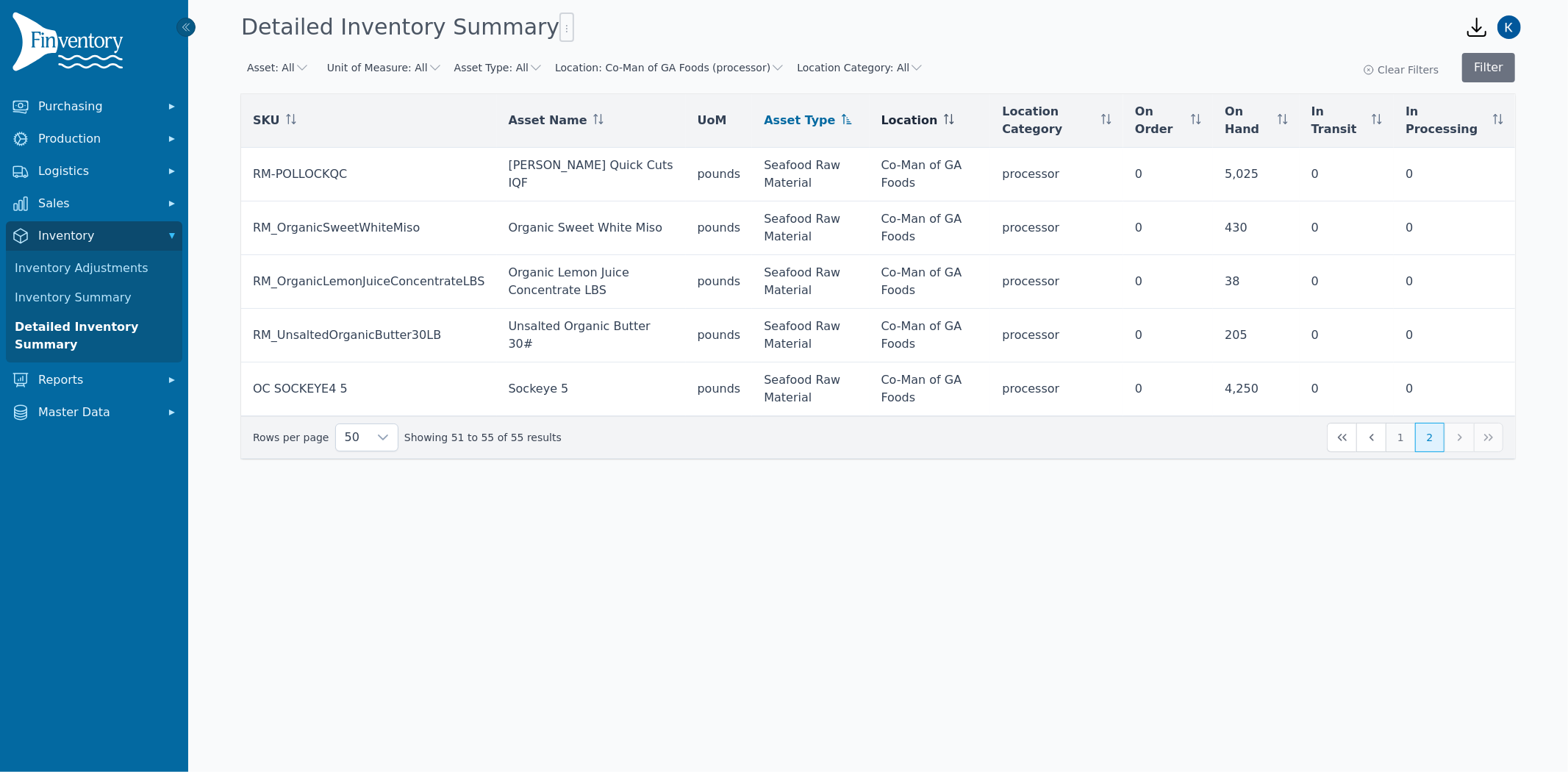
click at [1407, 442] on button "1" at bounding box center [1401, 438] width 29 height 29
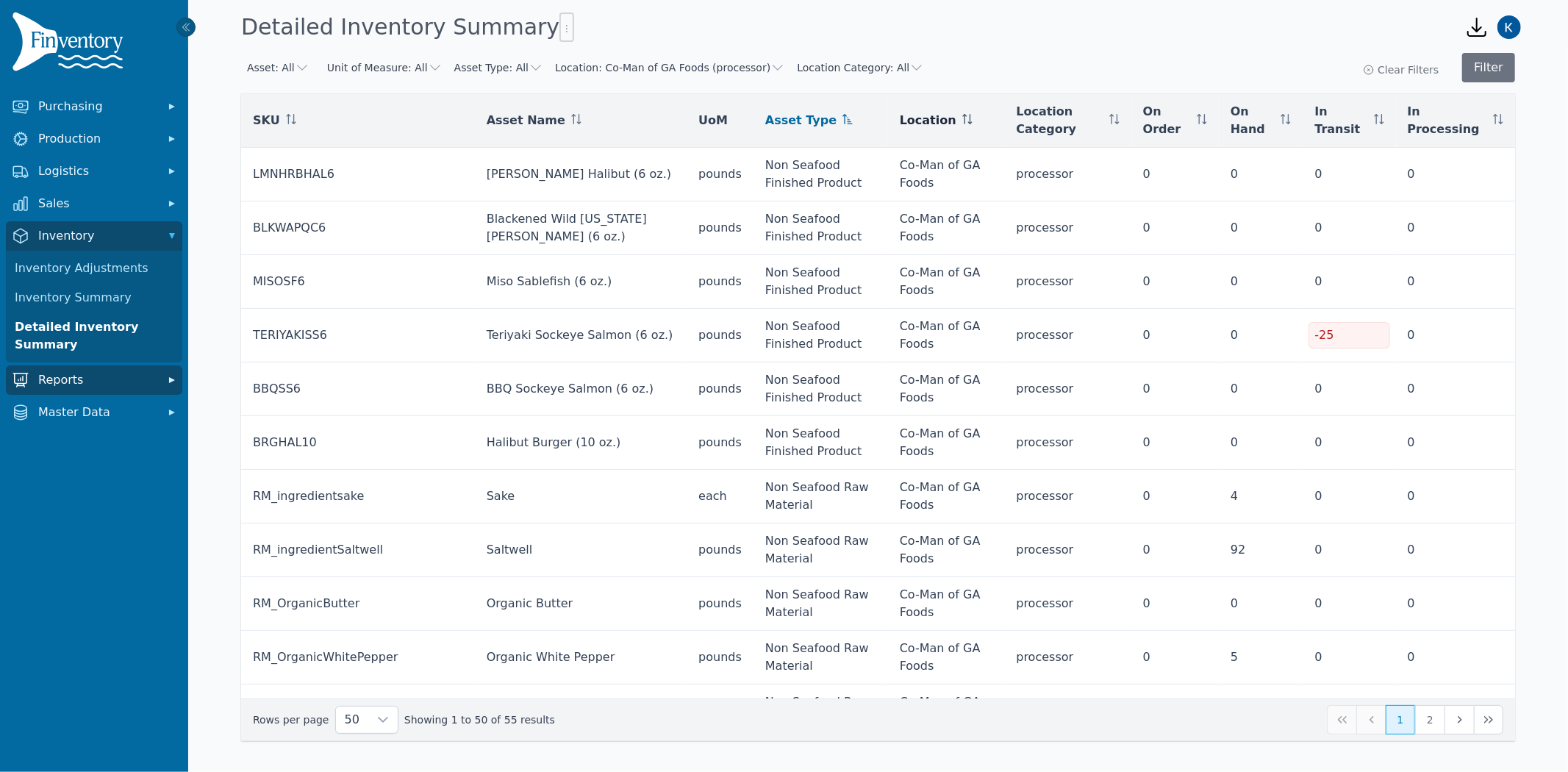
click at [89, 388] on button "Reports" at bounding box center [93, 380] width 176 height 29
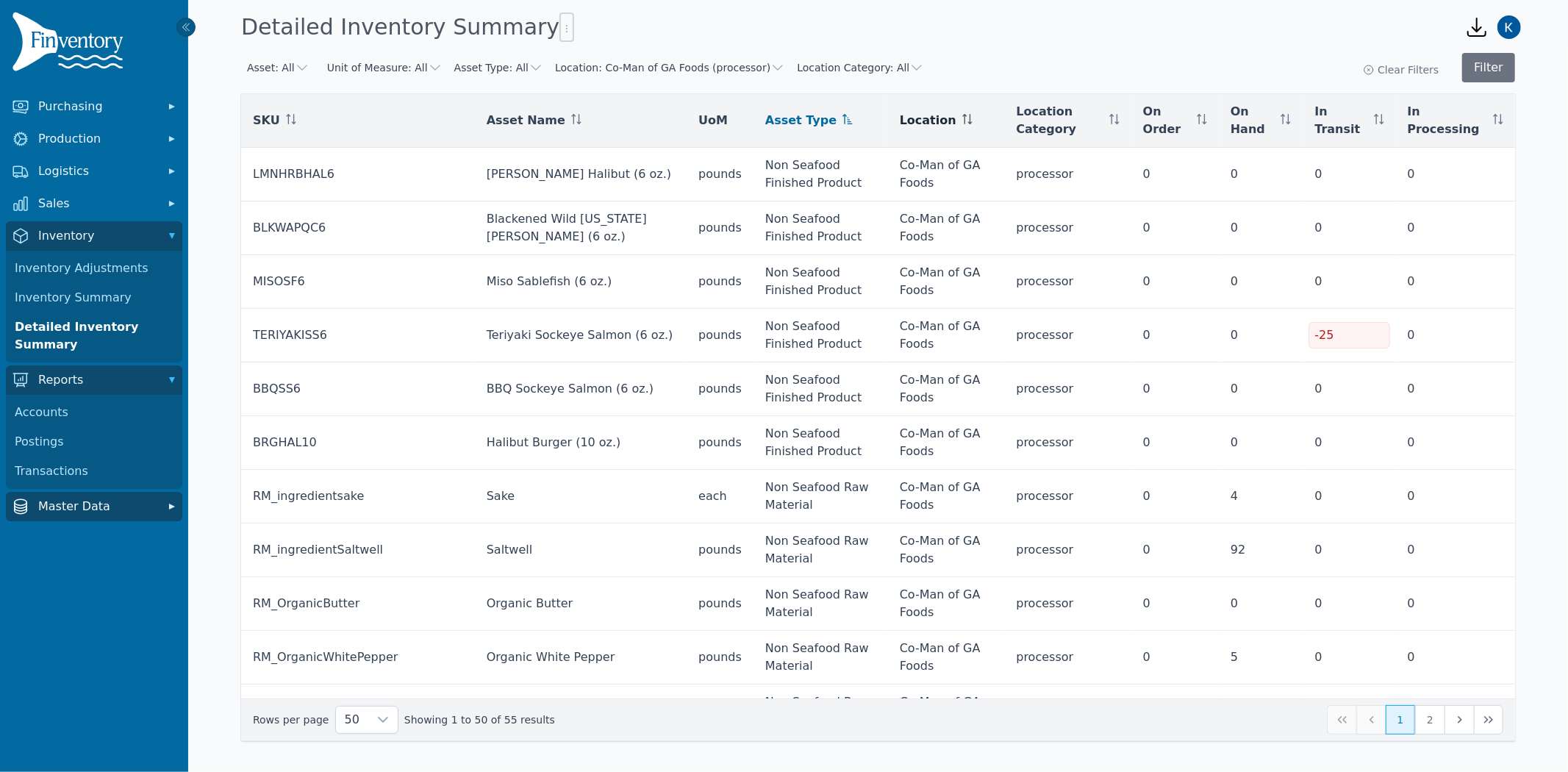
click at [81, 516] on button "Master Data" at bounding box center [93, 507] width 176 height 29
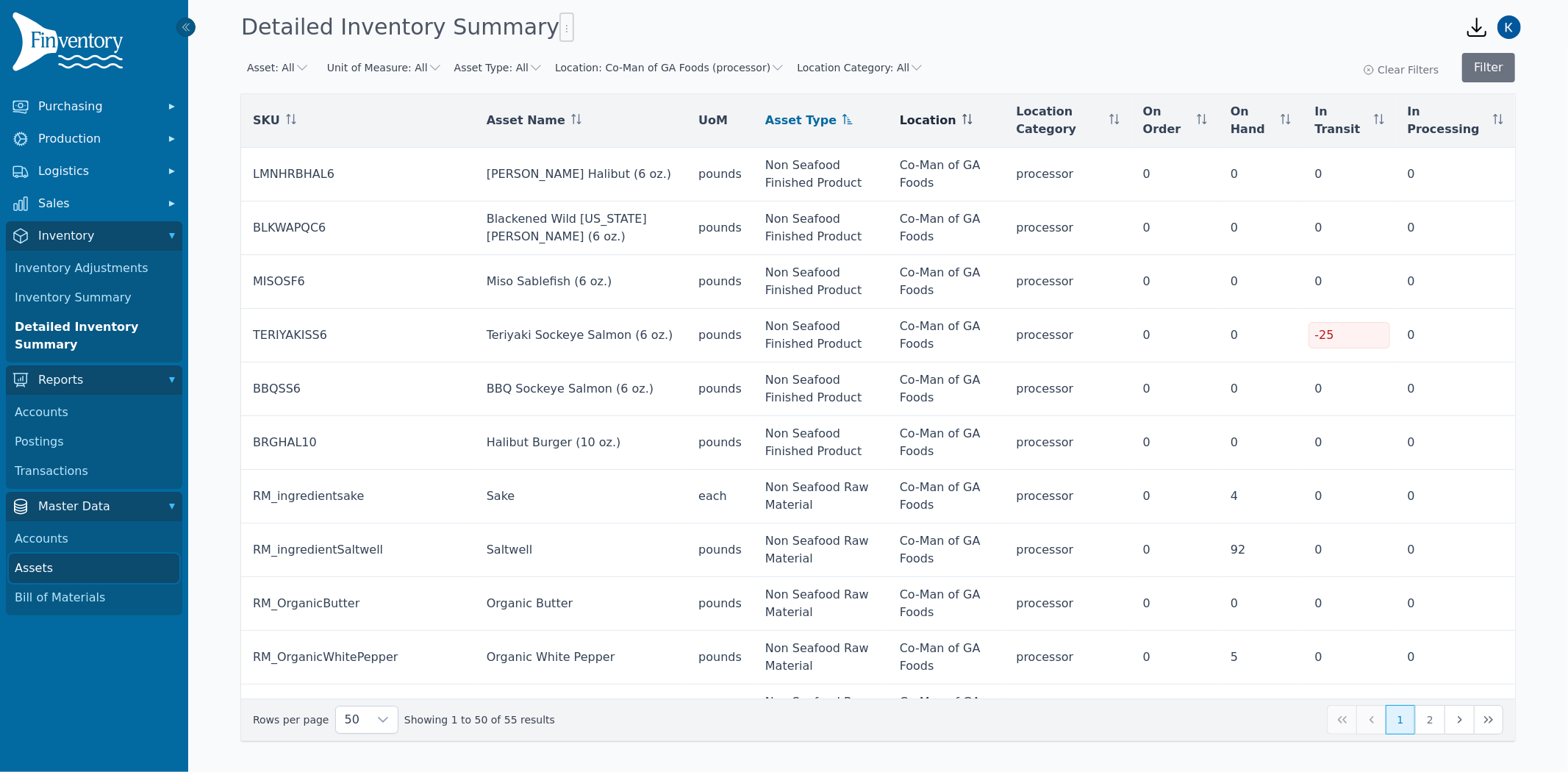
click at [35, 566] on link "Assets" at bounding box center [93, 568] width 170 height 29
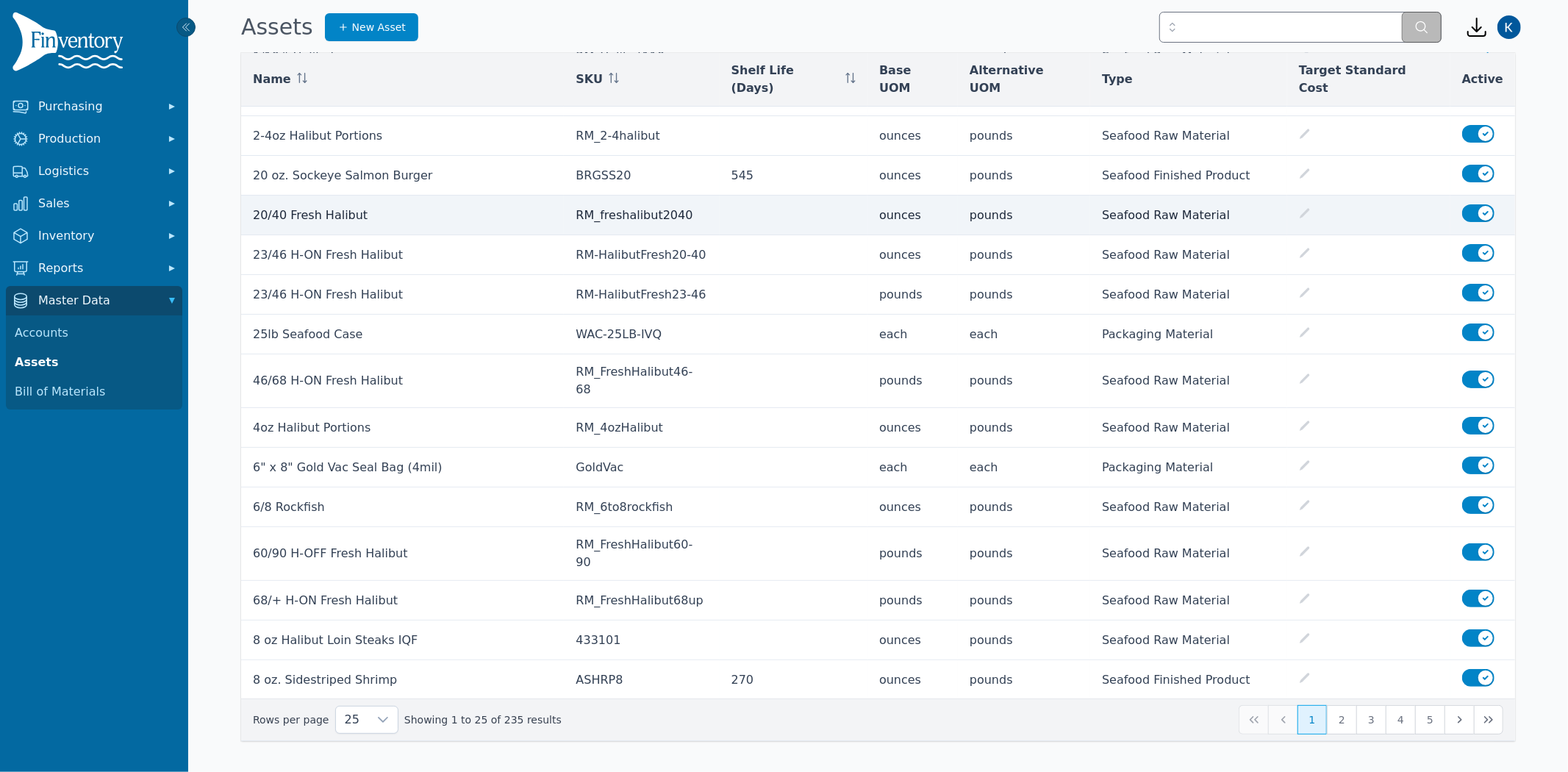
scroll to position [354, 0]
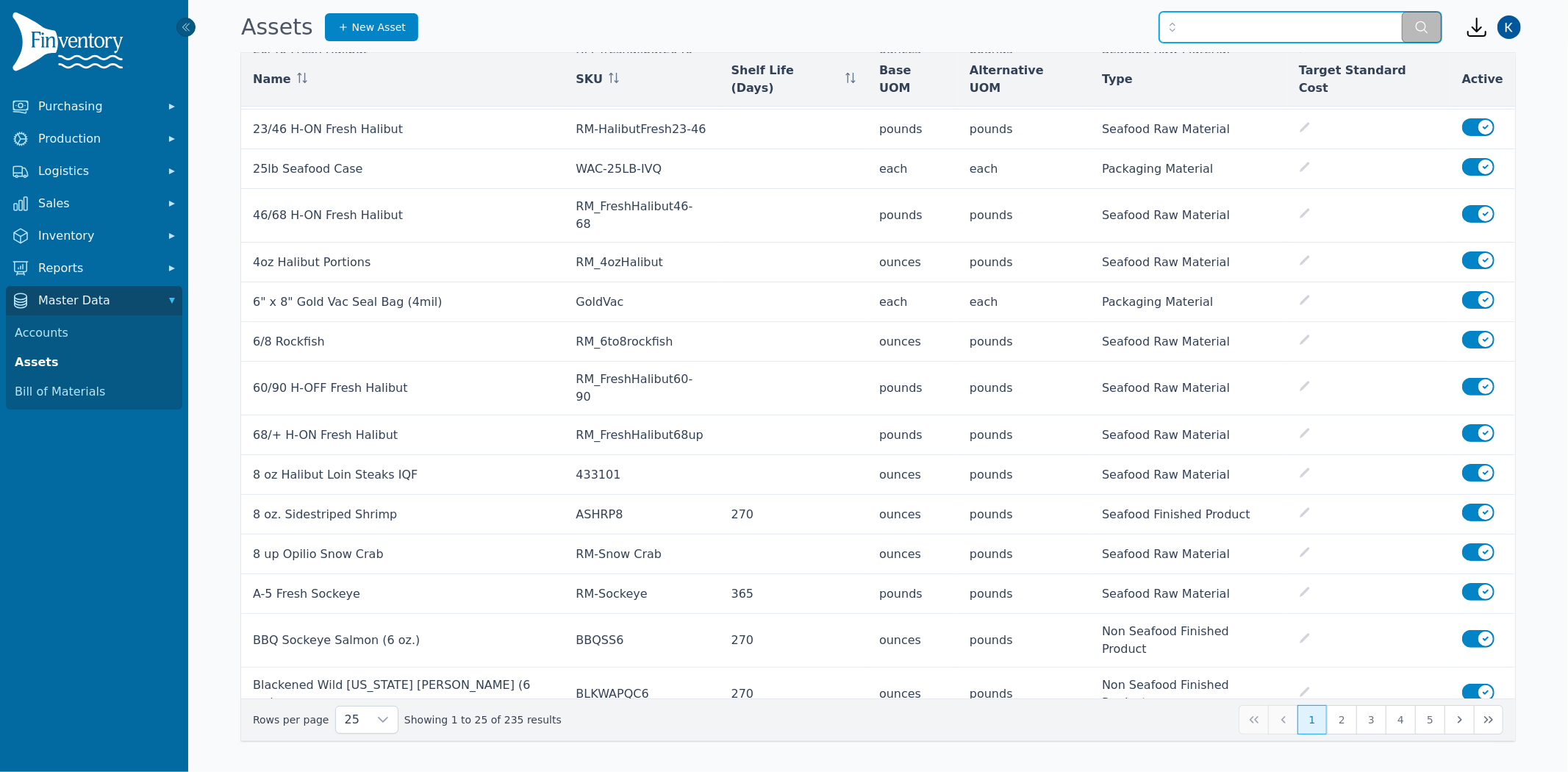
click at [1231, 22] on input "text" at bounding box center [1301, 27] width 282 height 31
type input "**********"
click at [1467, 22] on icon "button" at bounding box center [1477, 27] width 23 height 23
click at [1106, 19] on div "**********" at bounding box center [841, 27] width 1212 height 40
click at [1351, 25] on input "**********" at bounding box center [1301, 27] width 282 height 31
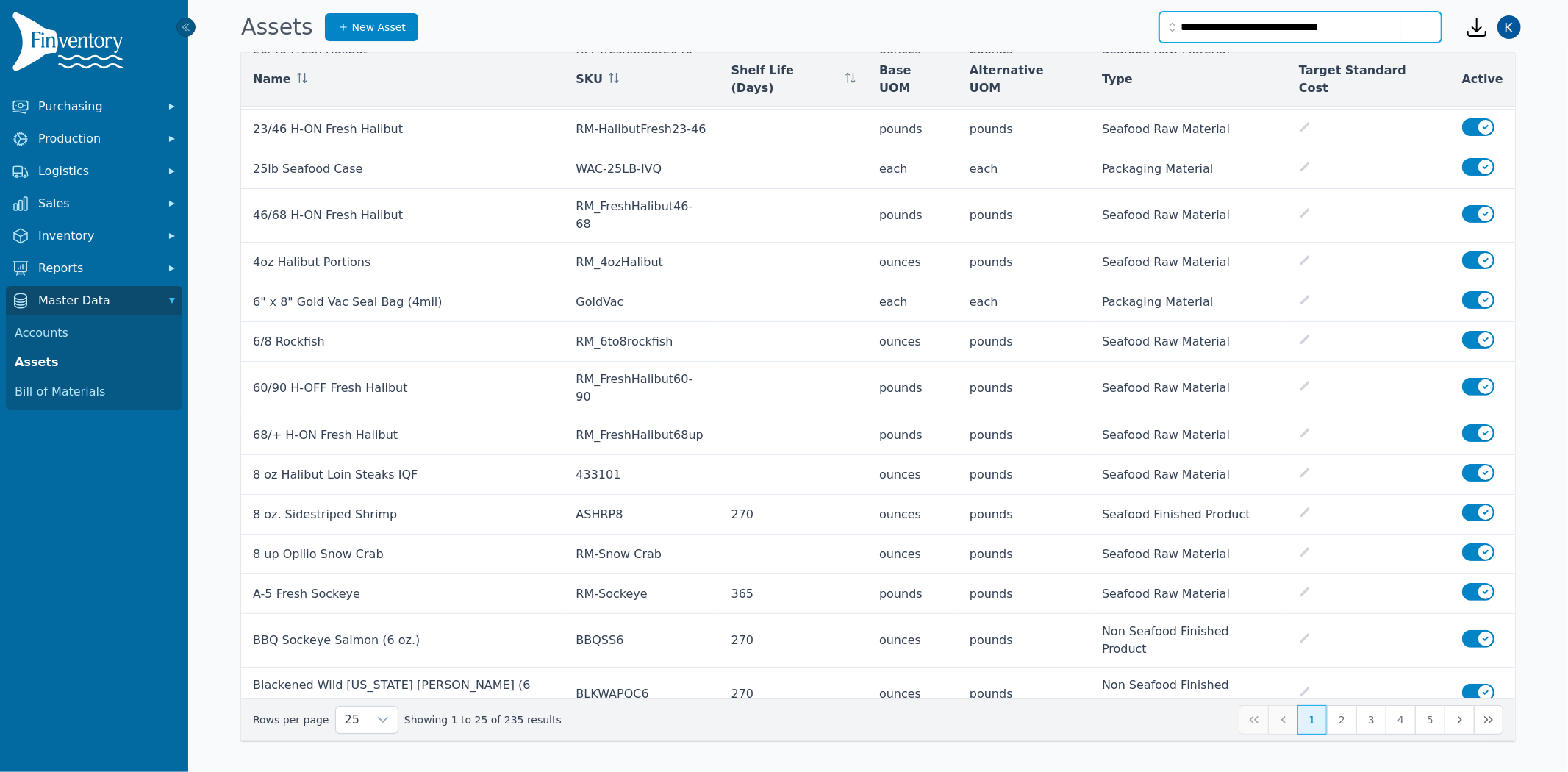
click at [1402, 12] on button "submit" at bounding box center [1421, 27] width 40 height 31
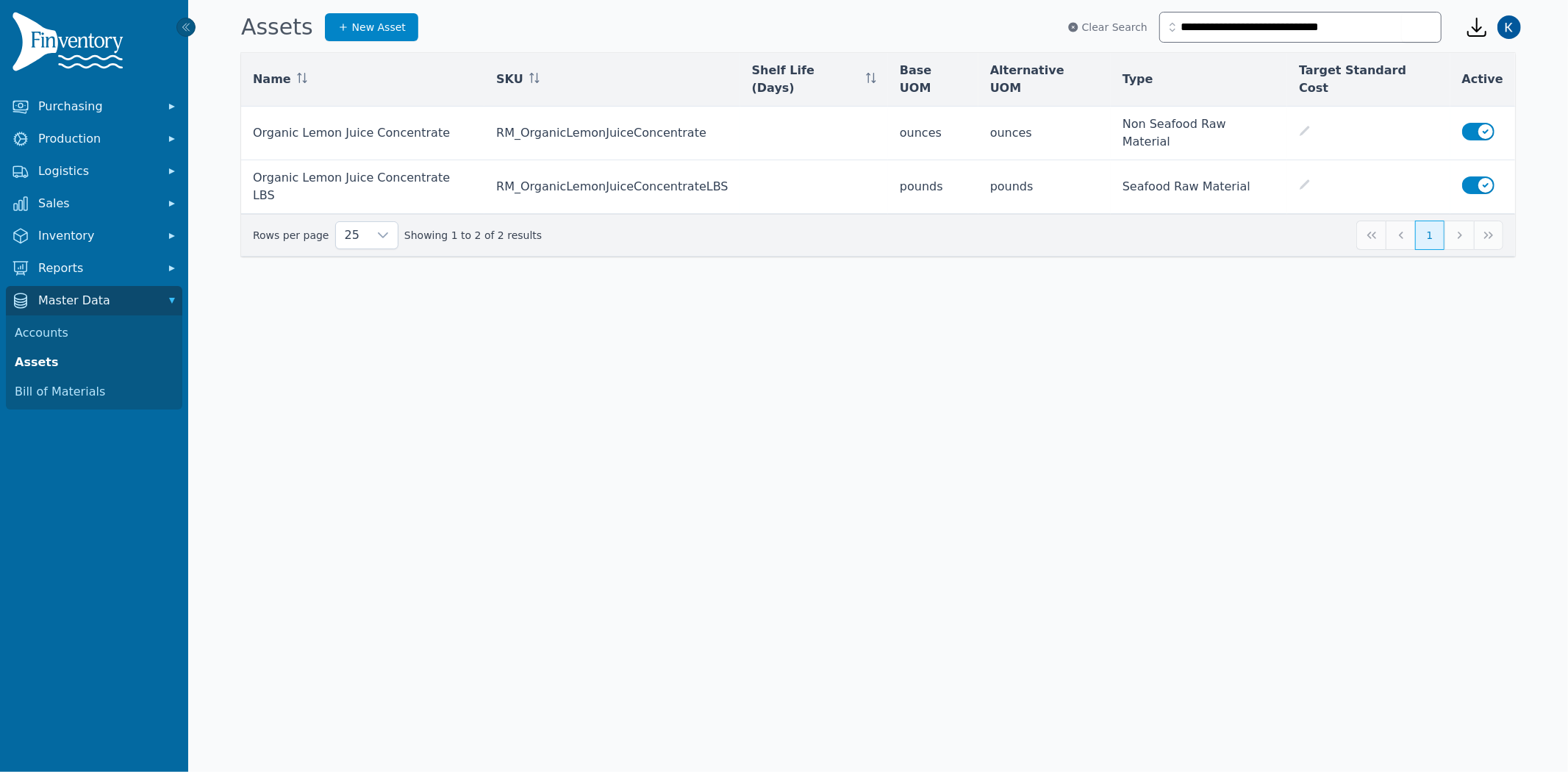
drag, startPoint x: 1314, startPoint y: 145, endPoint x: 1151, endPoint y: 206, distance: 174.0
click at [1151, 206] on div "Name SKU Shelf Life (Days) Base UOM Alternative UOM Type Target Standard Cost A…" at bounding box center [878, 154] width 1274 height 203
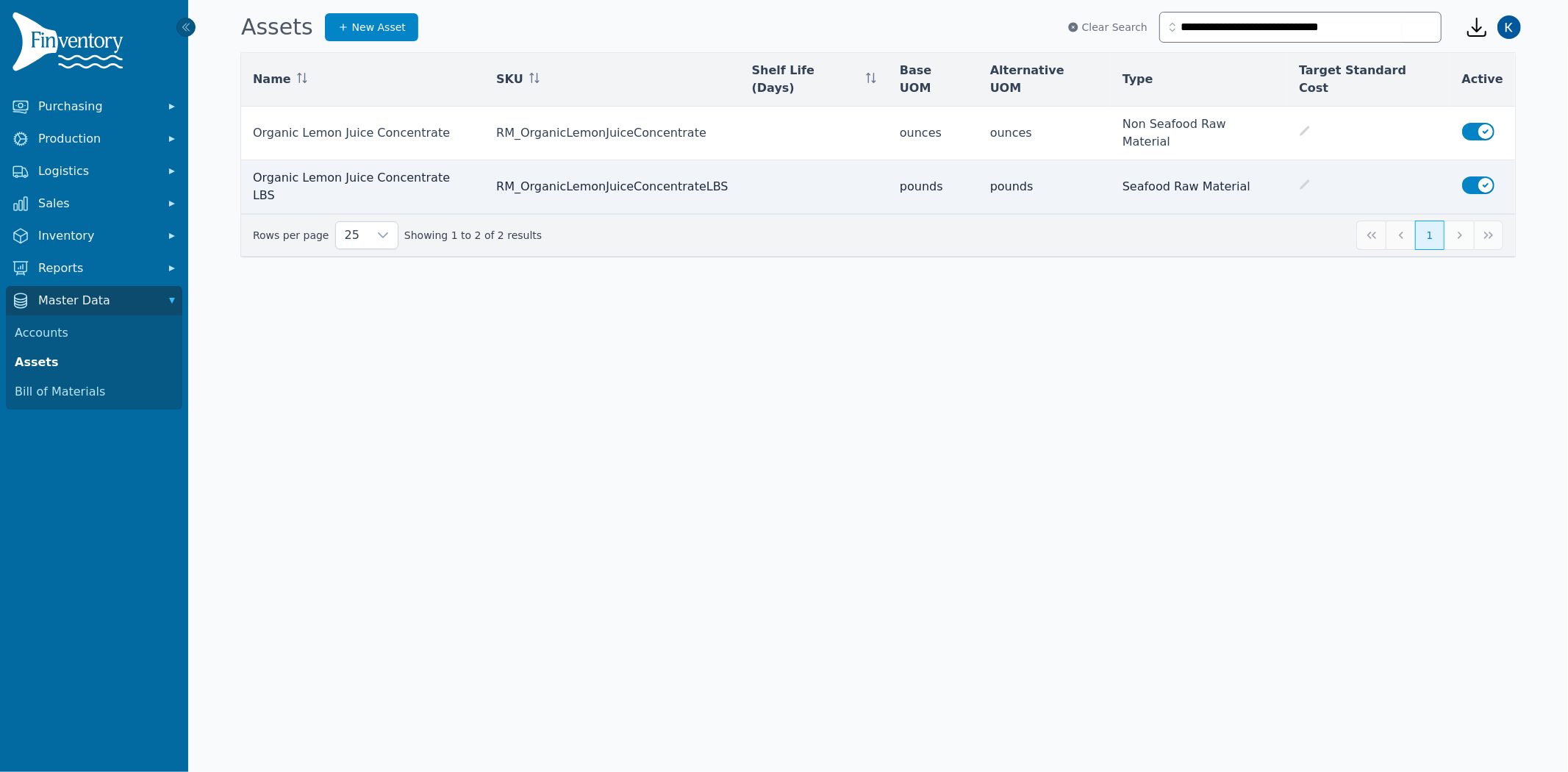
click at [639, 160] on td "RM_OrganicLemonJuiceConcentrateLBS" at bounding box center [612, 187] width 256 height 53
click at [384, 160] on td "Organic Lemon Juice Concentrate LBS" at bounding box center [363, 187] width 243 height 53
click at [369, 160] on td "Organic Lemon Juice Concentrate LBS" at bounding box center [363, 187] width 243 height 53
click at [923, 160] on td "pounds" at bounding box center [933, 187] width 90 height 53
drag, startPoint x: 1043, startPoint y: 146, endPoint x: 1198, endPoint y: 151, distance: 155.1
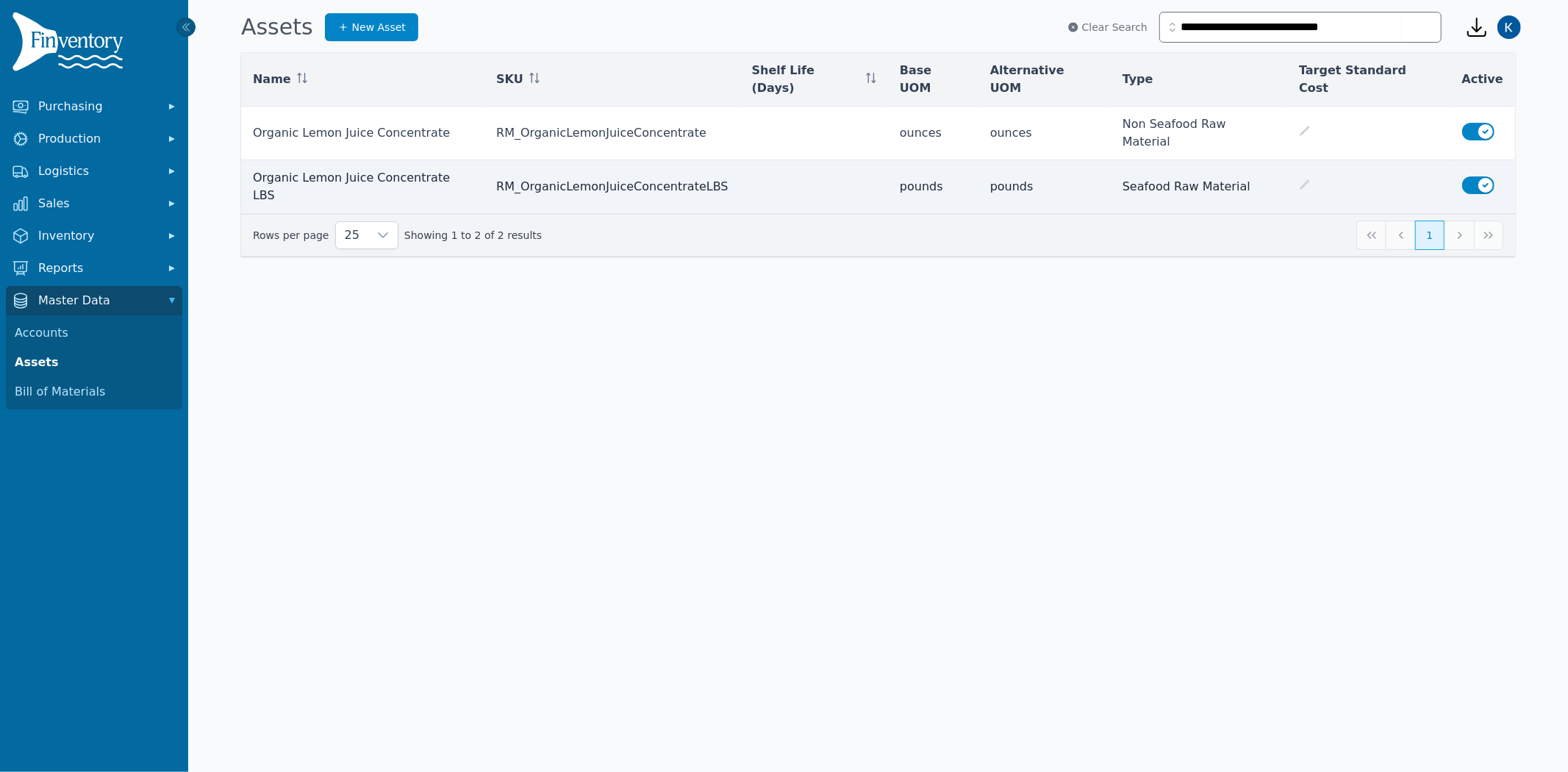
click at [1044, 160] on td "pounds" at bounding box center [1045, 187] width 132 height 53
click at [1202, 160] on td "Seafood Raw Material" at bounding box center [1198, 187] width 176 height 53
click at [1320, 160] on td at bounding box center [1368, 187] width 162 height 53
click at [1310, 179] on icon at bounding box center [1304, 185] width 12 height 12
click at [1148, 160] on td "Seafood Raw Material" at bounding box center [1197, 187] width 176 height 53
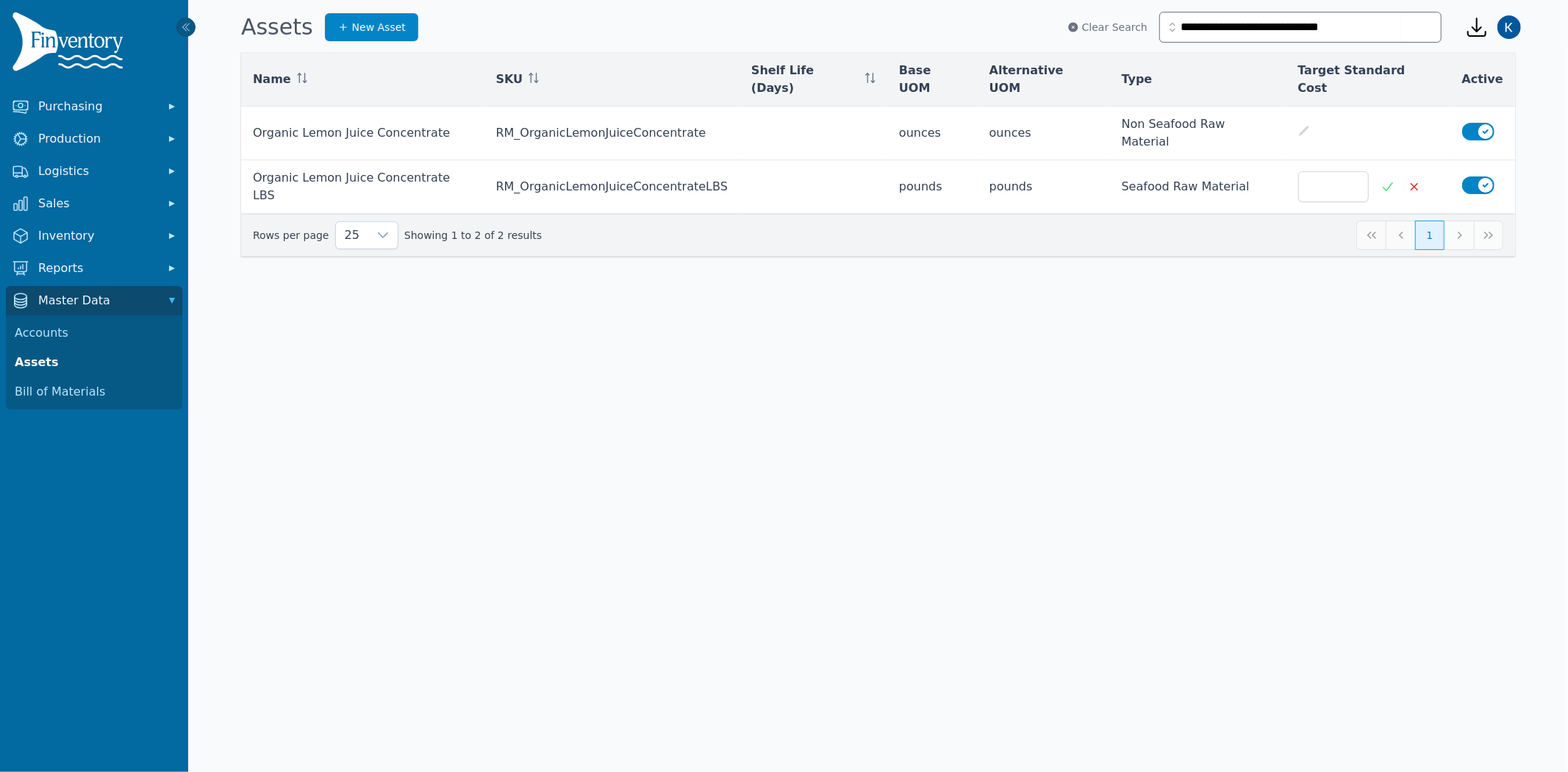
click at [1407, 179] on icon at bounding box center [1413, 186] width 15 height 15
click at [606, 383] on body "**********" at bounding box center [784, 386] width 1568 height 772
click at [50, 329] on link "Accounts" at bounding box center [93, 333] width 170 height 29
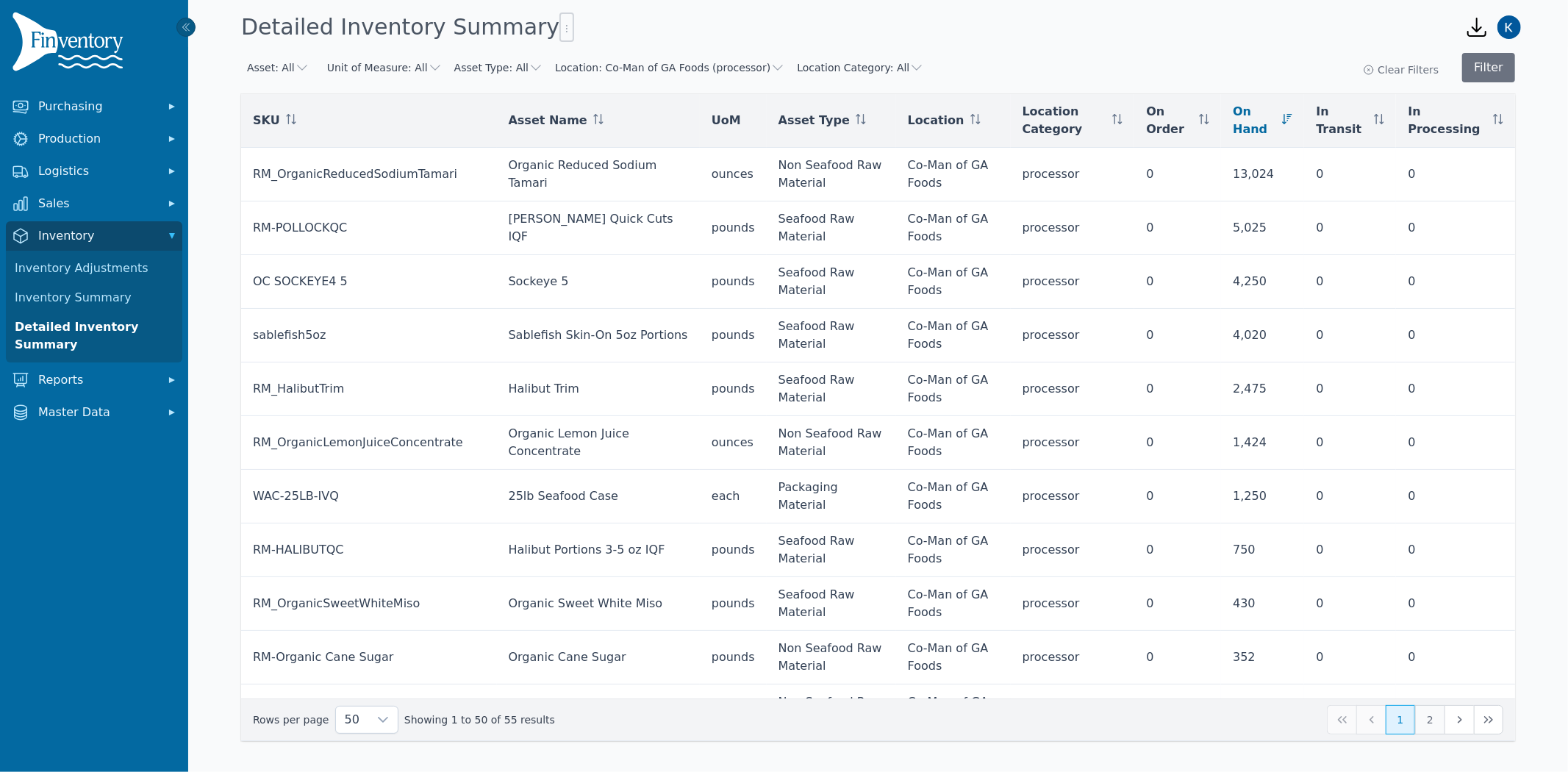
click at [1442, 718] on button "2" at bounding box center [1430, 719] width 29 height 29
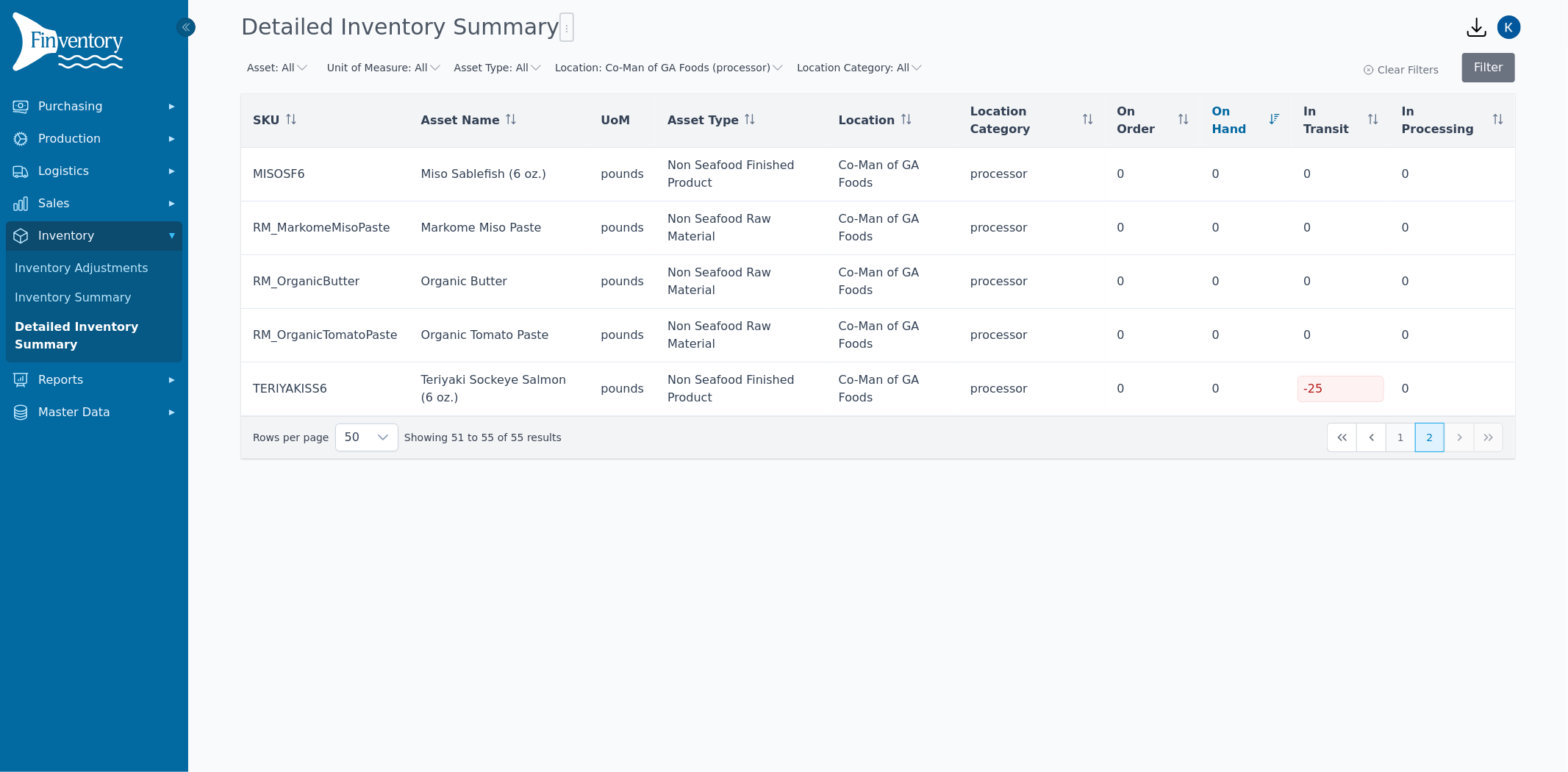
click at [1405, 423] on button "1" at bounding box center [1401, 438] width 29 height 29
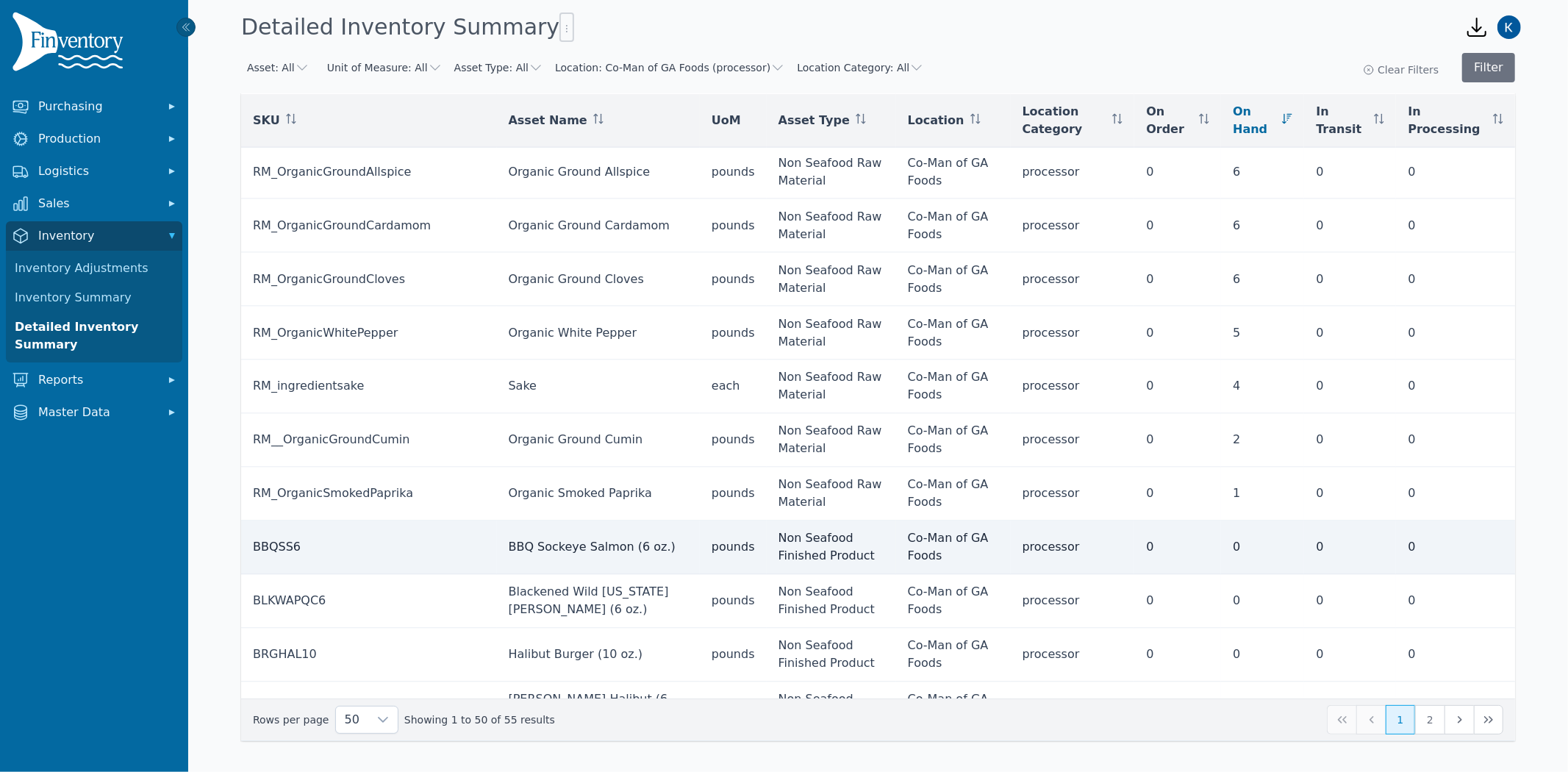
scroll to position [2135, 0]
